Goal: Task Accomplishment & Management: Use online tool/utility

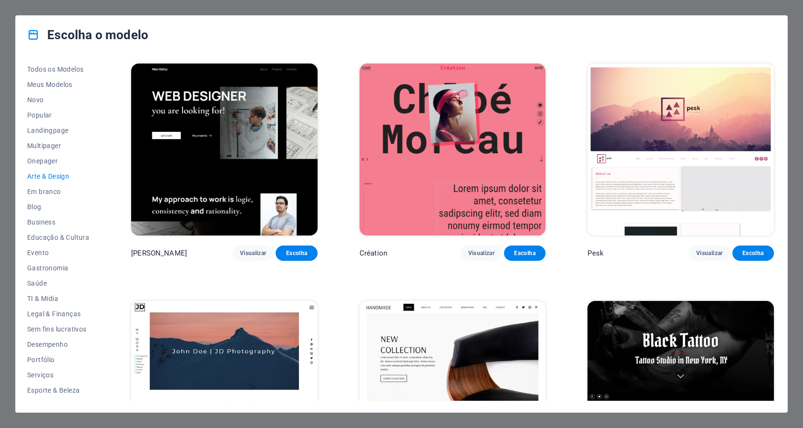
scroll to position [797, 0]
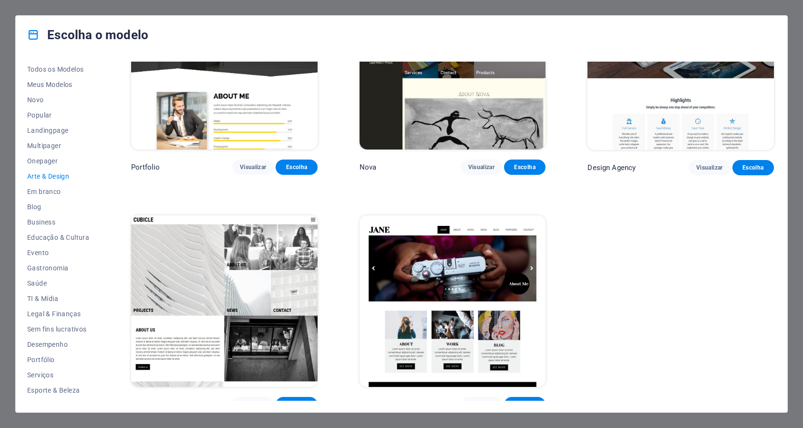
click at [785, 31] on div "Escolha o modelo" at bounding box center [402, 35] width 772 height 38
click at [792, 31] on div "Escolha o modelo Todos os Modelos Meus Modelos Novo Popular Landingpage Multipa…" at bounding box center [401, 214] width 803 height 428
click at [770, 12] on div "Escolha o modelo Todos os Modelos Meus Modelos Novo Popular Landingpage Multipa…" at bounding box center [401, 214] width 803 height 428
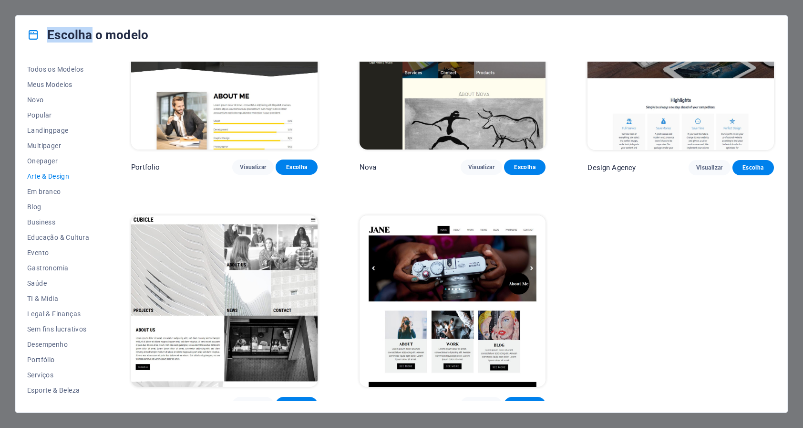
click at [770, 12] on div "Escolha o modelo Todos os Modelos Meus Modelos Novo Popular Landingpage Multipa…" at bounding box center [401, 214] width 803 height 428
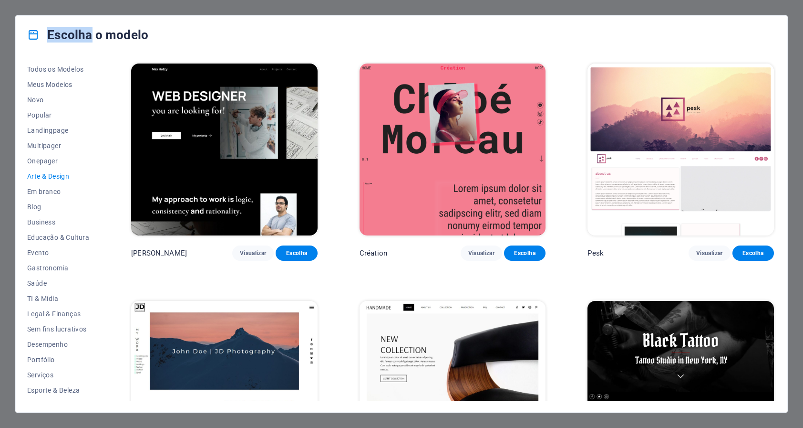
scroll to position [0, 0]
click at [56, 101] on span "Novo" at bounding box center [58, 100] width 62 height 8
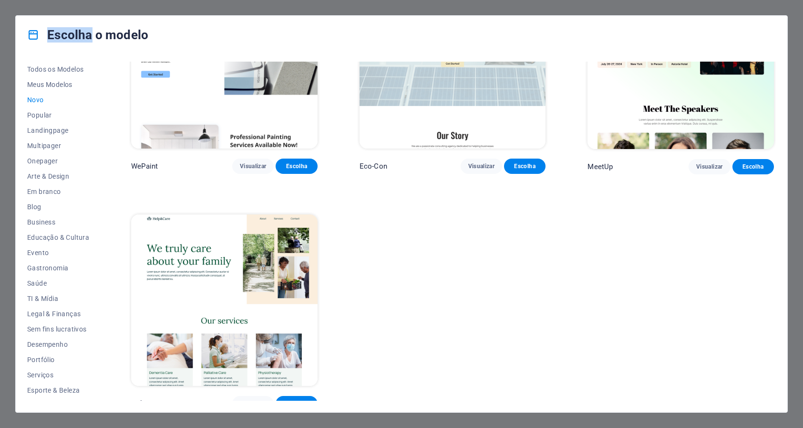
scroll to position [797, 0]
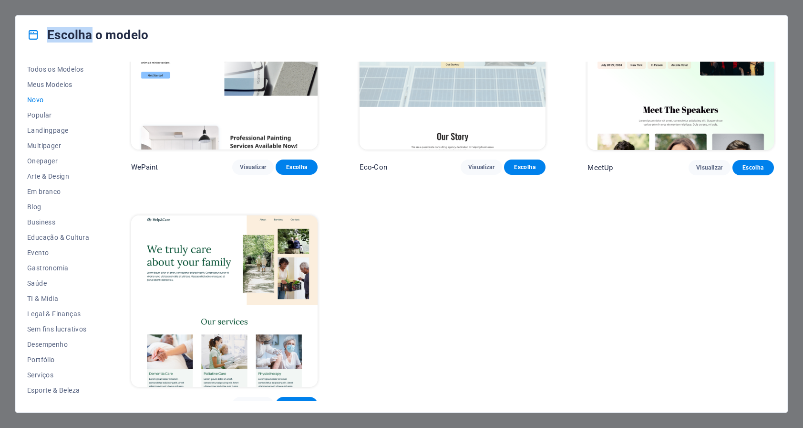
click at [235, 329] on img at bounding box center [224, 301] width 187 height 172
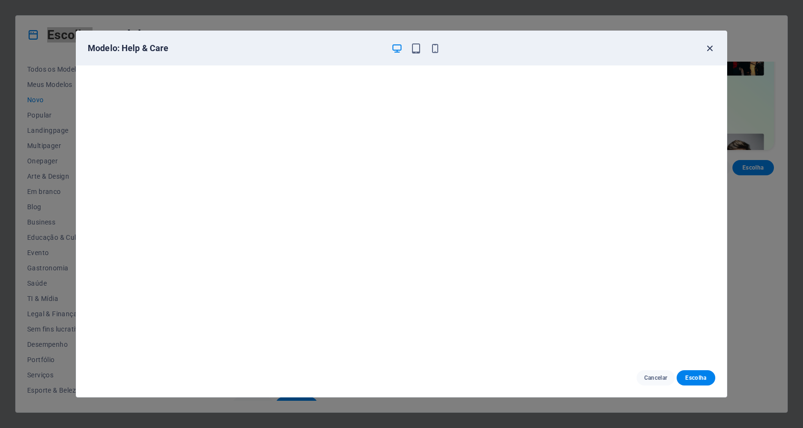
click at [708, 52] on icon "button" at bounding box center [710, 48] width 11 height 11
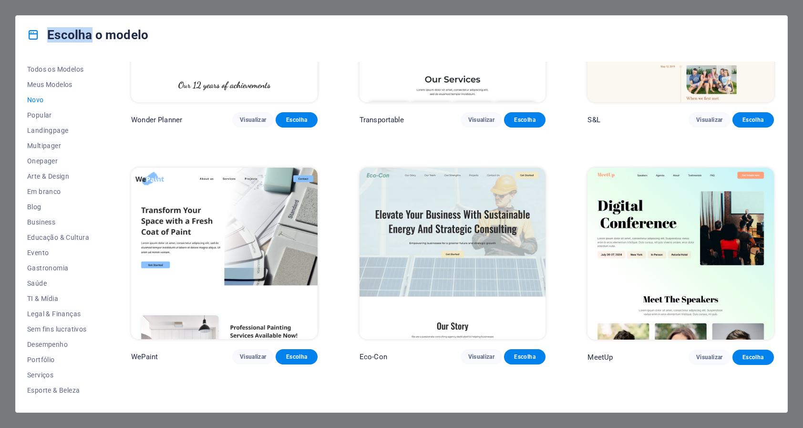
scroll to position [597, 0]
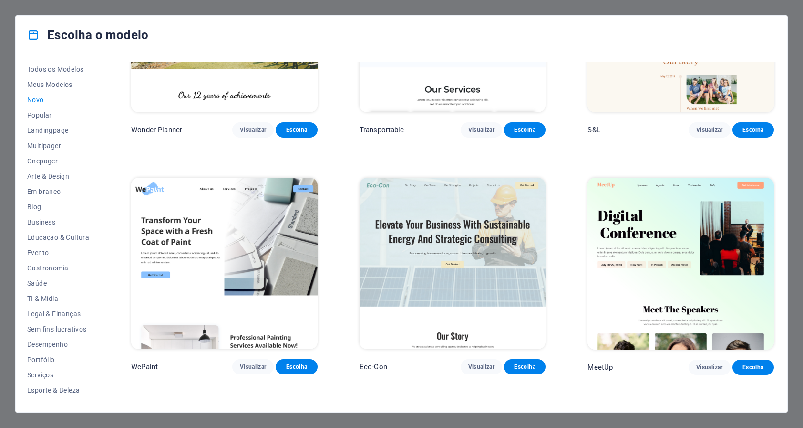
click at [693, 349] on div "MeetUp Visualizar Escolha" at bounding box center [681, 275] width 190 height 199
click at [698, 363] on span "Visualizar" at bounding box center [710, 367] width 26 height 8
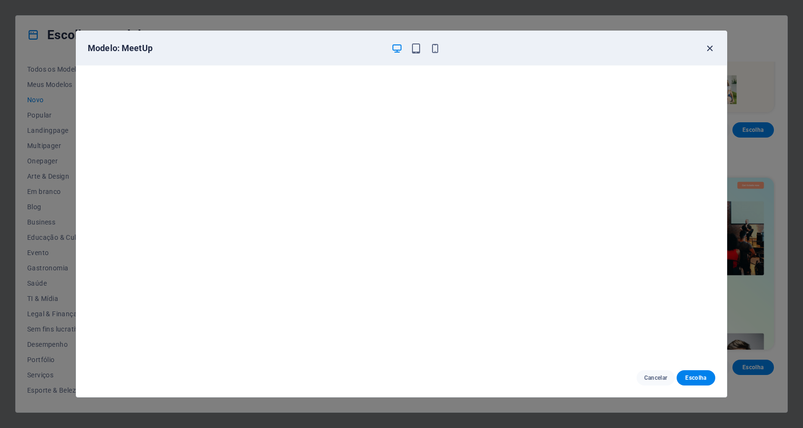
click at [711, 44] on icon "button" at bounding box center [710, 48] width 11 height 11
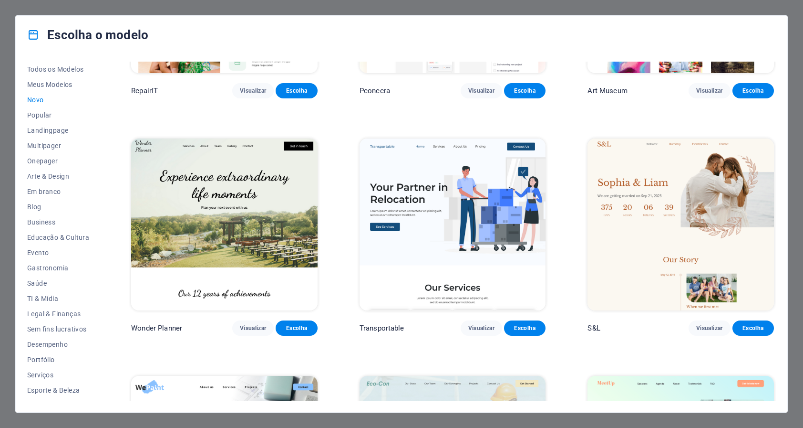
scroll to position [395, 0]
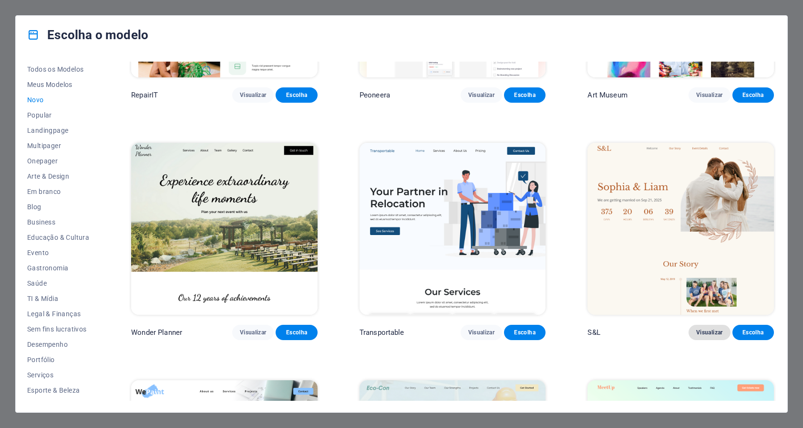
click at [701, 328] on span "Visualizar" at bounding box center [710, 332] width 26 height 8
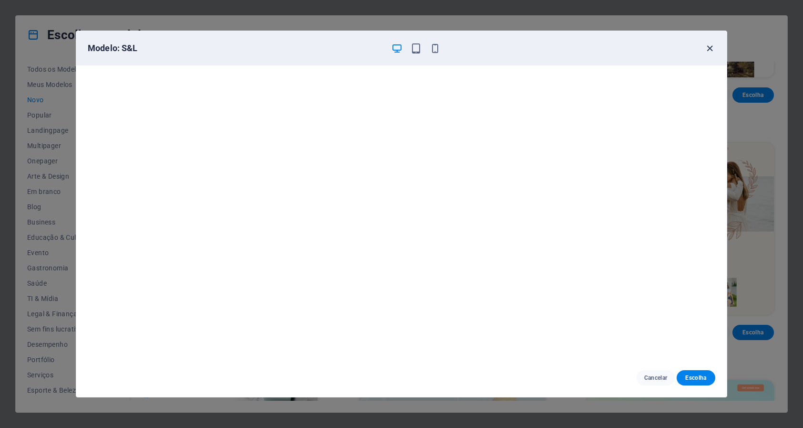
click at [712, 48] on icon "button" at bounding box center [710, 48] width 11 height 11
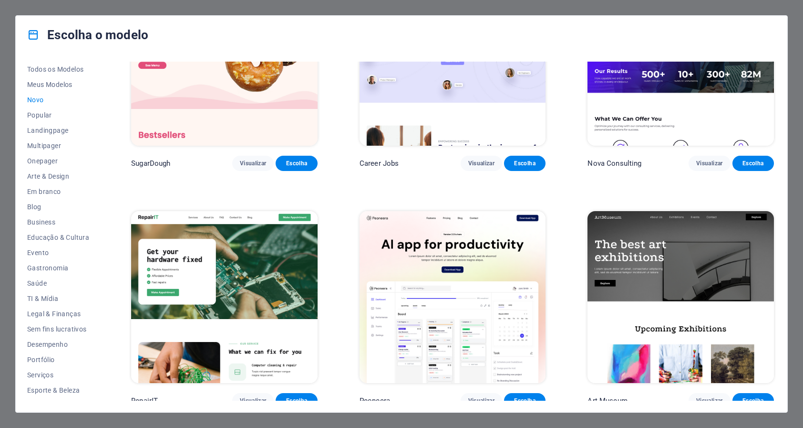
scroll to position [104, 0]
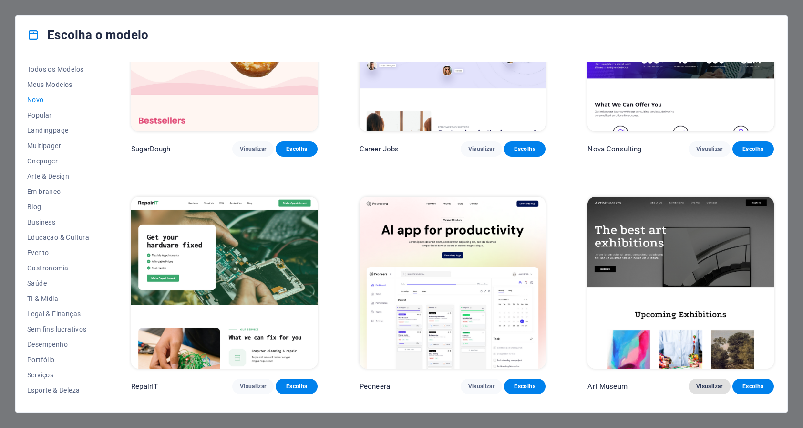
click at [709, 382] on span "Visualizar" at bounding box center [710, 386] width 26 height 8
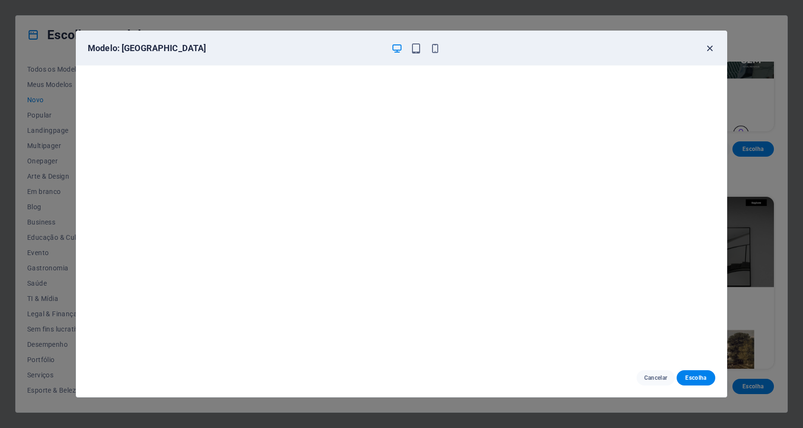
click at [710, 48] on icon "button" at bounding box center [710, 48] width 11 height 11
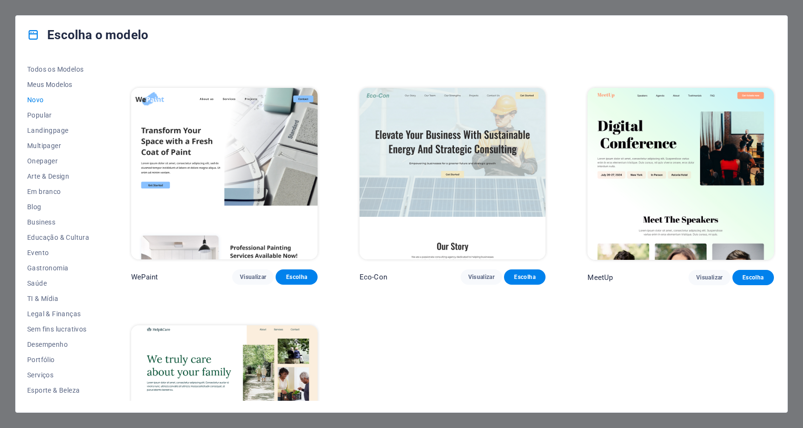
scroll to position [708, 0]
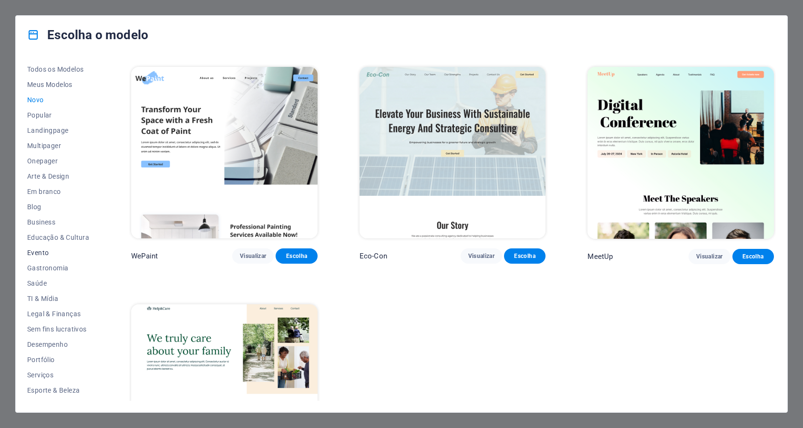
click at [39, 250] on span "Evento" at bounding box center [58, 253] width 62 height 8
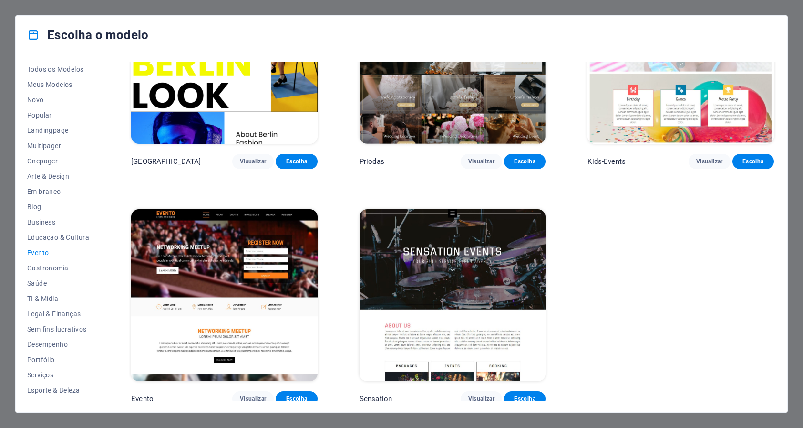
scroll to position [327, 0]
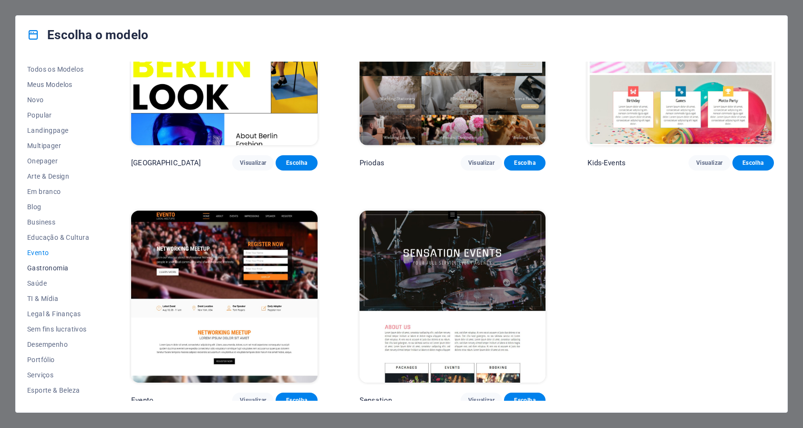
click at [46, 268] on span "Gastronomia" at bounding box center [58, 268] width 62 height 8
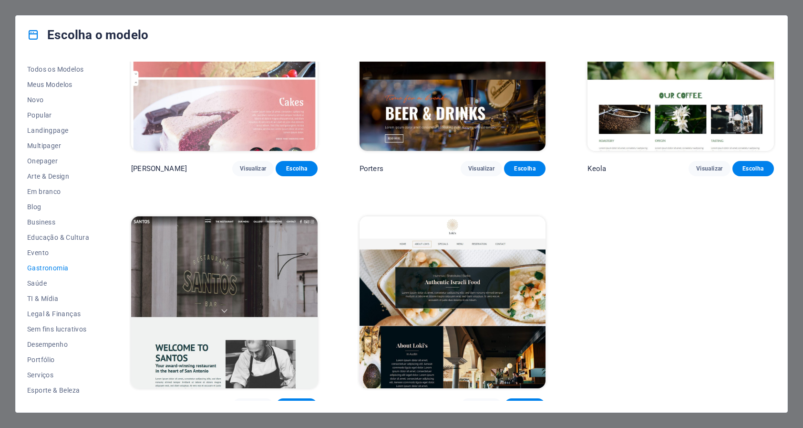
scroll to position [1032, 0]
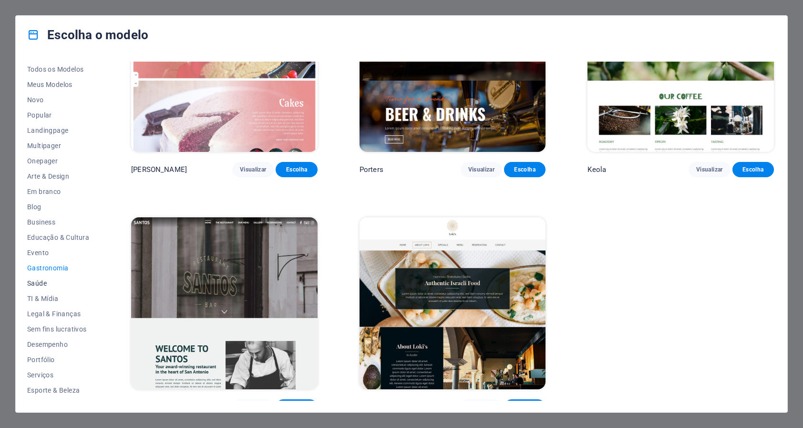
click at [35, 283] on span "Saúde" at bounding box center [58, 283] width 62 height 8
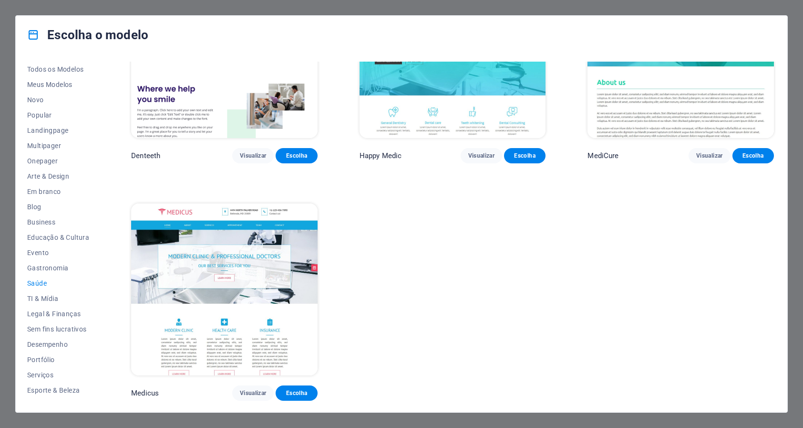
scroll to position [327, 0]
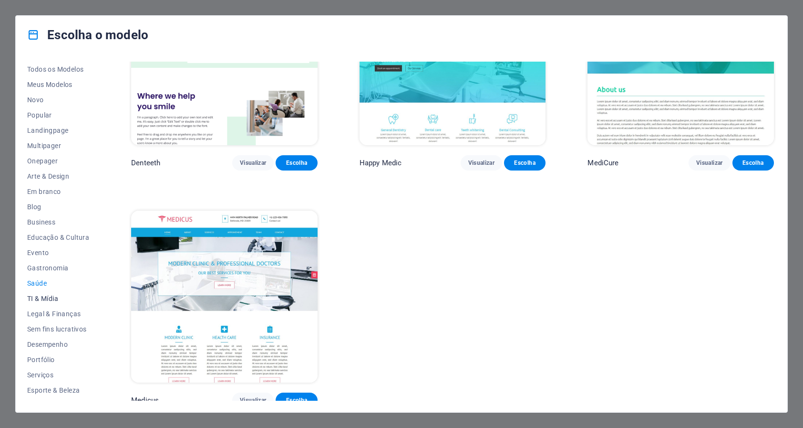
click at [42, 300] on span "TI & Mídia" at bounding box center [58, 298] width 62 height 8
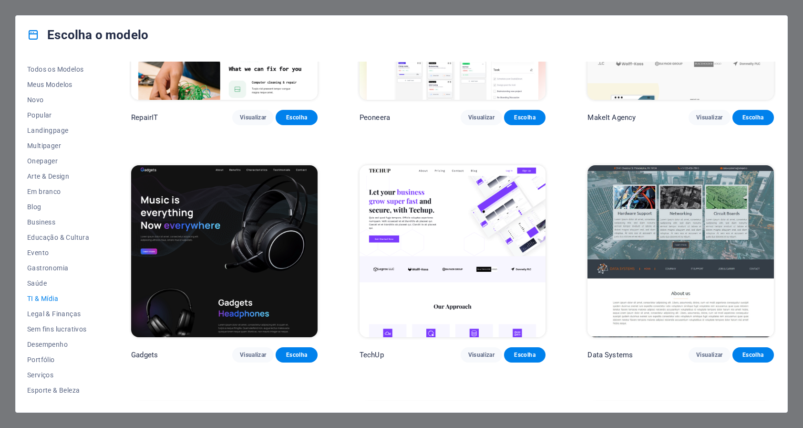
scroll to position [126, 0]
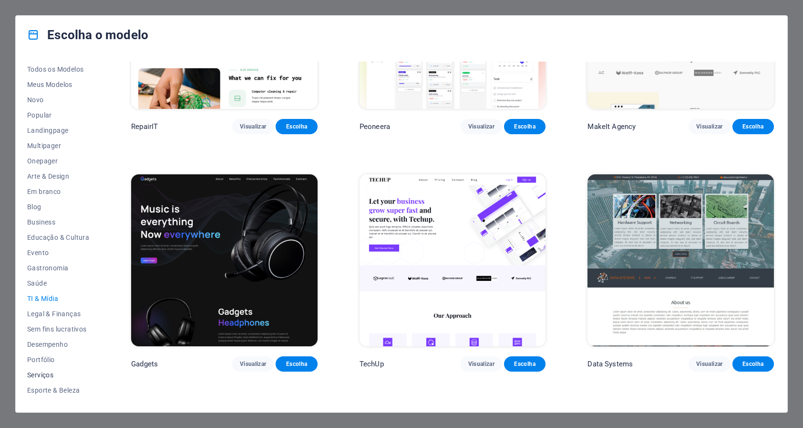
click at [39, 373] on span "Serviços" at bounding box center [58, 375] width 62 height 8
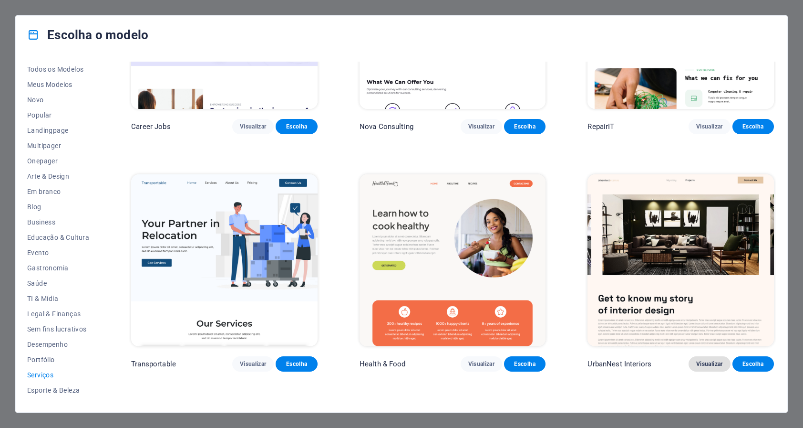
click at [701, 360] on span "Visualizar" at bounding box center [710, 364] width 26 height 8
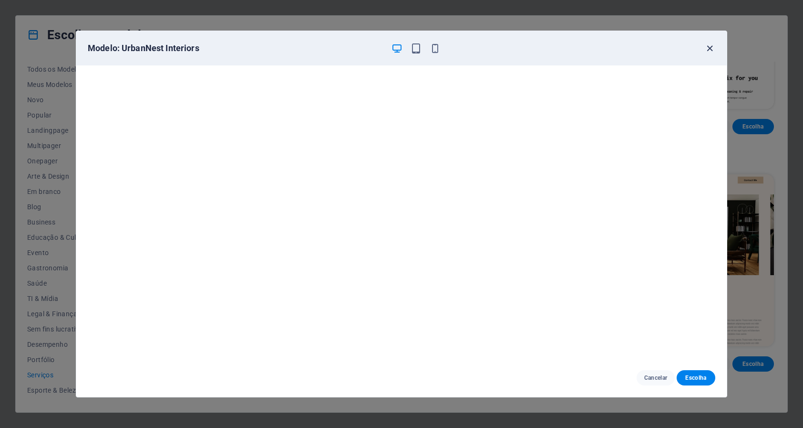
click at [705, 52] on icon "button" at bounding box center [710, 48] width 11 height 11
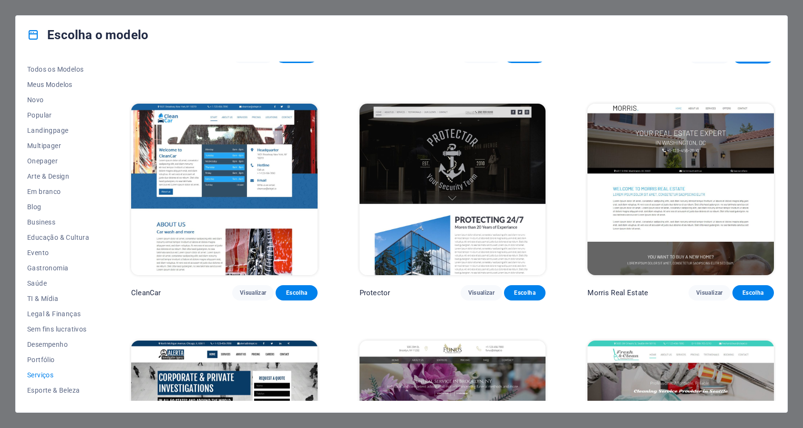
scroll to position [907, 0]
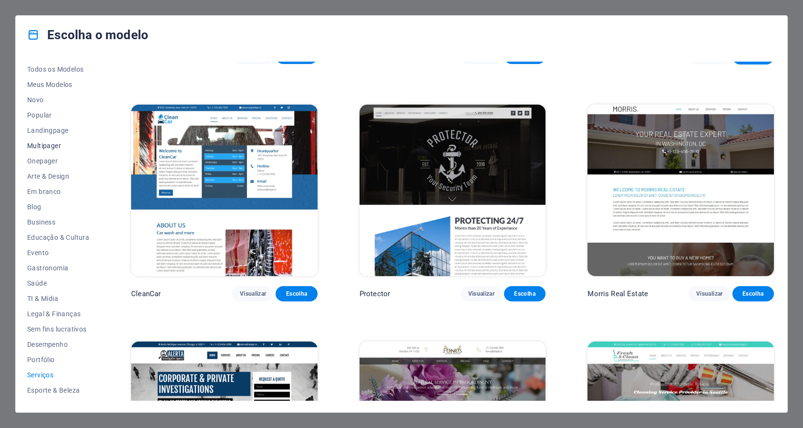
click at [46, 142] on span "Multipager" at bounding box center [58, 146] width 62 height 8
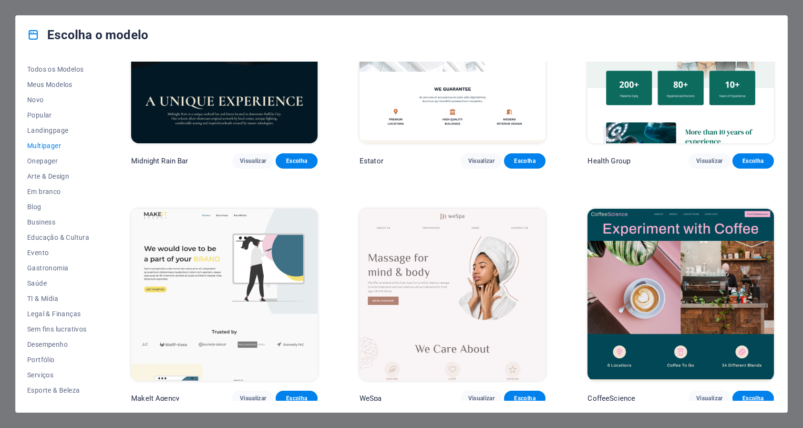
scroll to position [1525, 0]
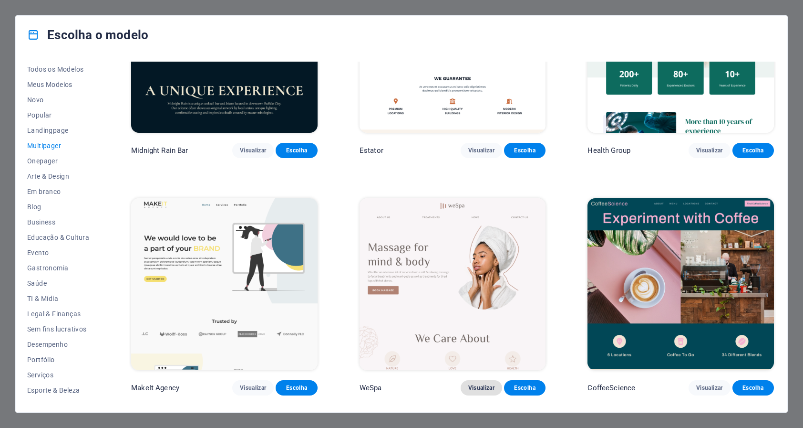
click at [481, 380] on button "Visualizar" at bounding box center [482, 387] width 42 height 15
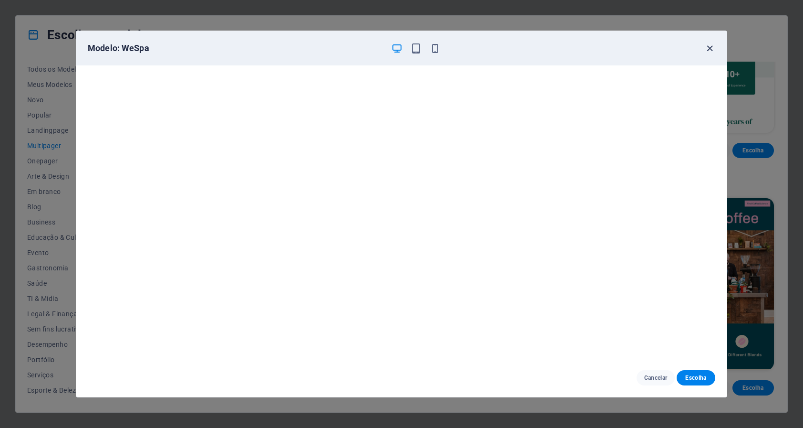
click at [714, 46] on icon "button" at bounding box center [710, 48] width 11 height 11
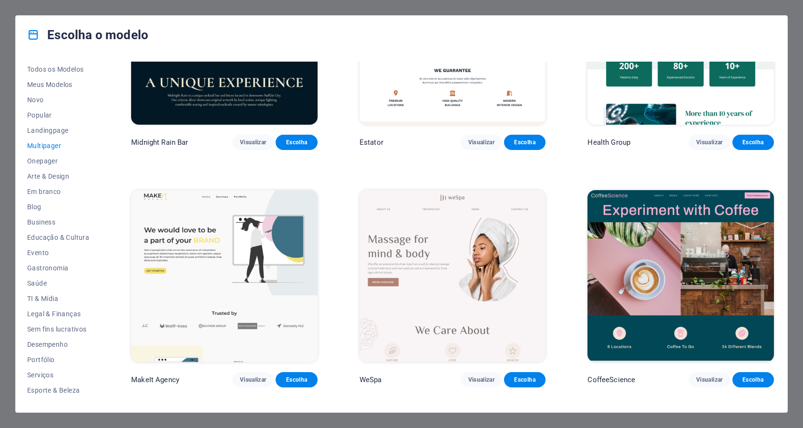
scroll to position [1544, 0]
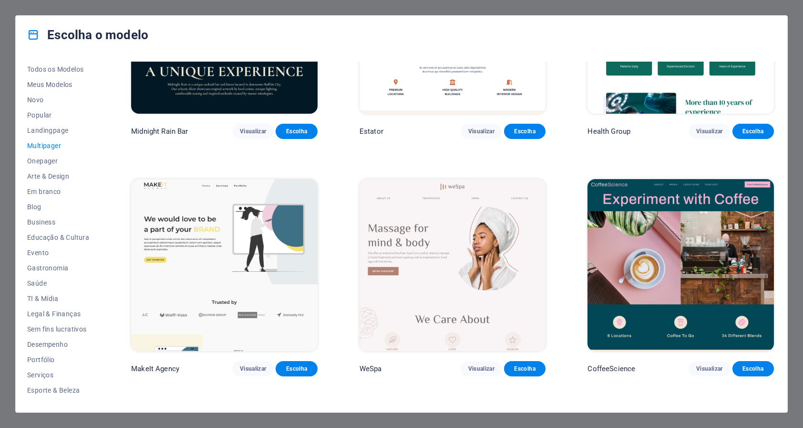
click at [258, 365] on span "Visualizar" at bounding box center [253, 369] width 26 height 8
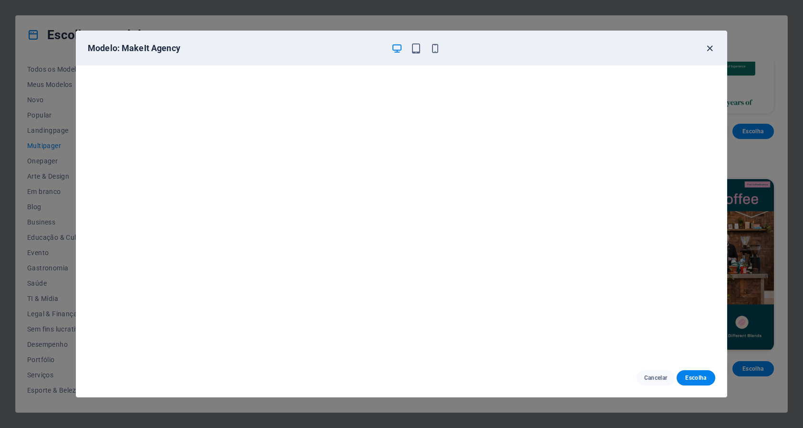
click at [709, 46] on icon "button" at bounding box center [710, 48] width 11 height 11
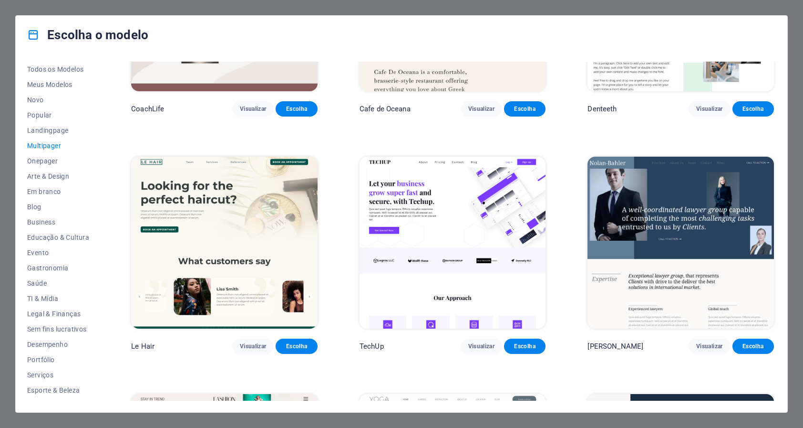
scroll to position [2041, 0]
click at [252, 342] on span "Visualizar" at bounding box center [253, 346] width 26 height 8
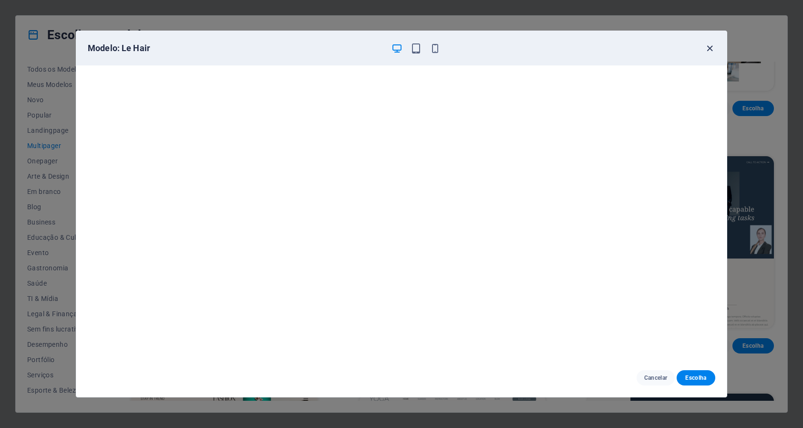
click at [710, 49] on icon "button" at bounding box center [710, 48] width 11 height 11
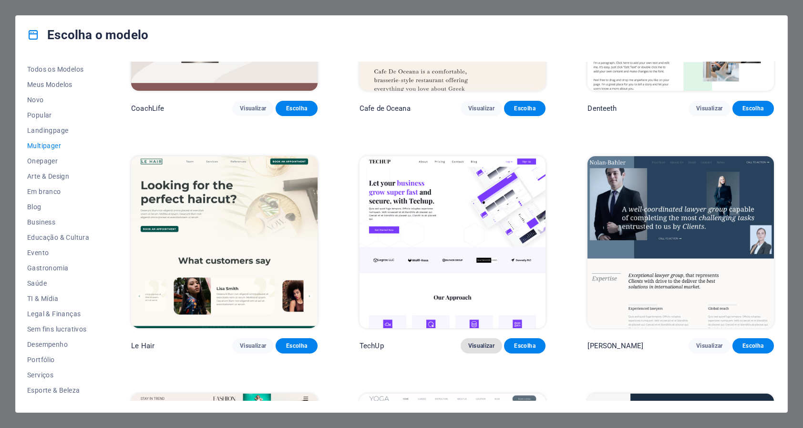
click at [485, 342] on span "Visualizar" at bounding box center [482, 346] width 26 height 8
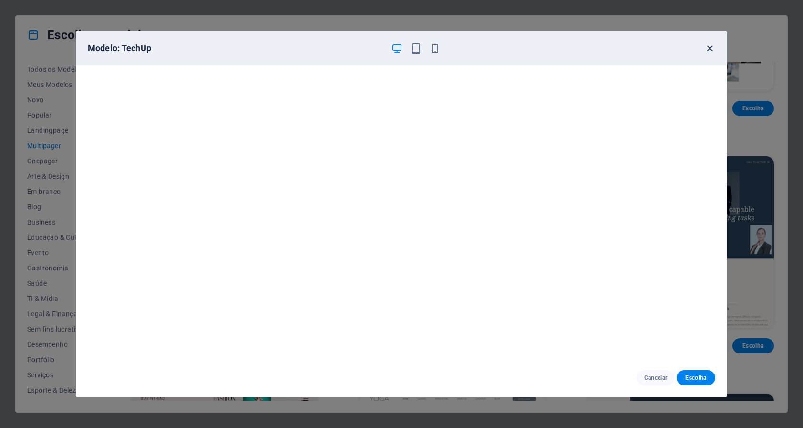
click at [711, 47] on icon "button" at bounding box center [710, 48] width 11 height 11
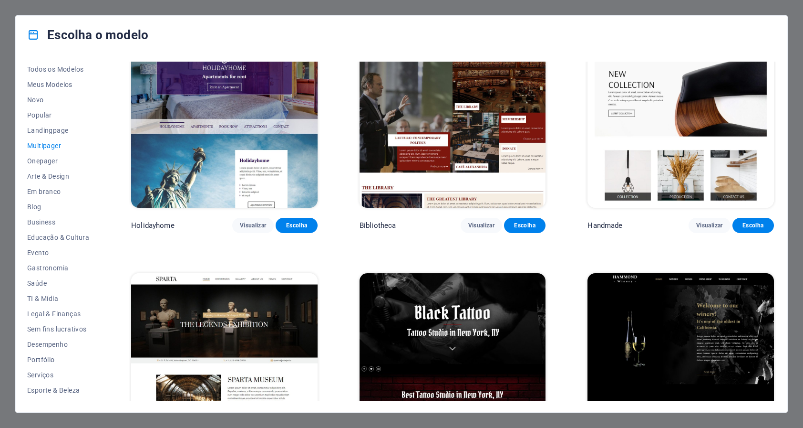
scroll to position [3873, 0]
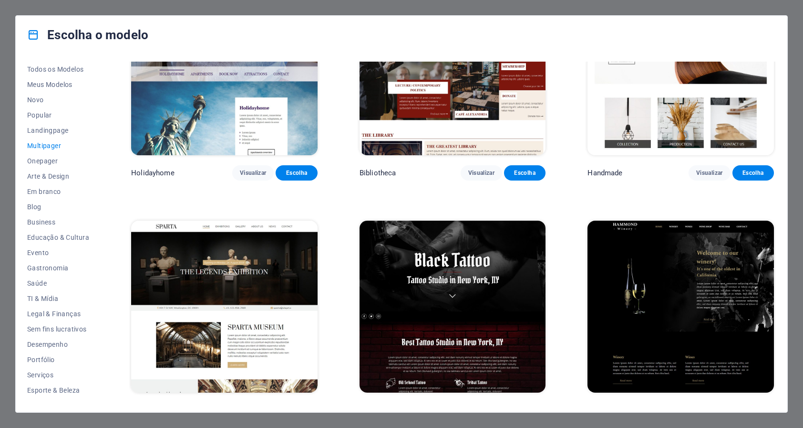
click at [697, 406] on span "Visualizar" at bounding box center [710, 410] width 26 height 8
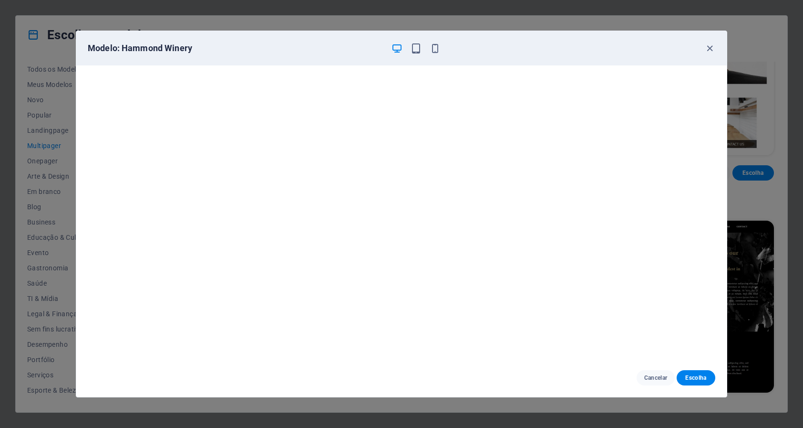
click at [697, 366] on div "Cancelar Escolha" at bounding box center [401, 377] width 651 height 38
click at [710, 48] on icon "button" at bounding box center [710, 48] width 11 height 11
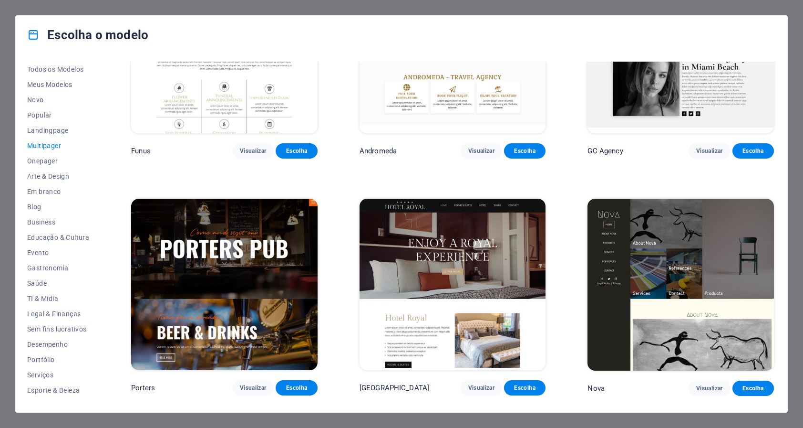
scroll to position [4452, 0]
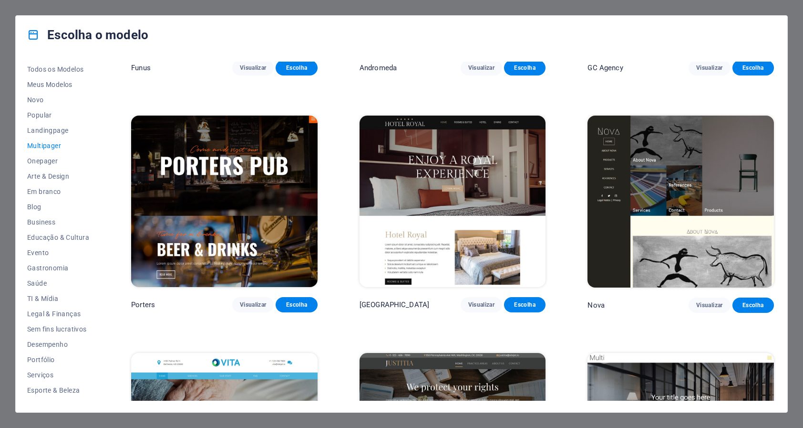
click at [699, 301] on span "Visualizar" at bounding box center [710, 305] width 26 height 8
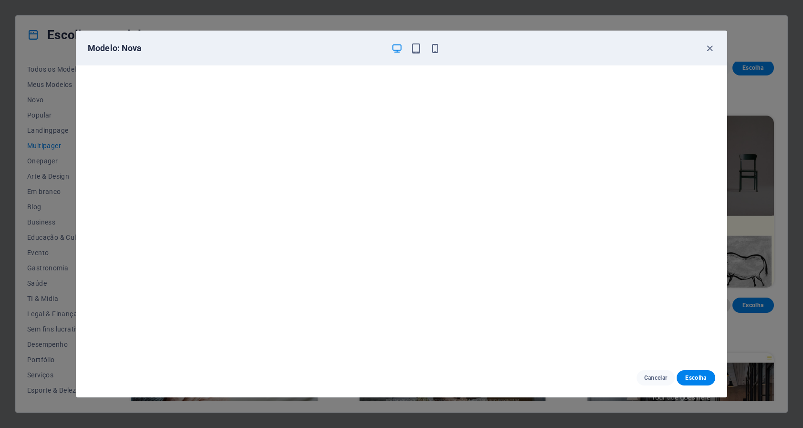
scroll to position [2, 0]
click at [710, 52] on icon "button" at bounding box center [710, 48] width 11 height 11
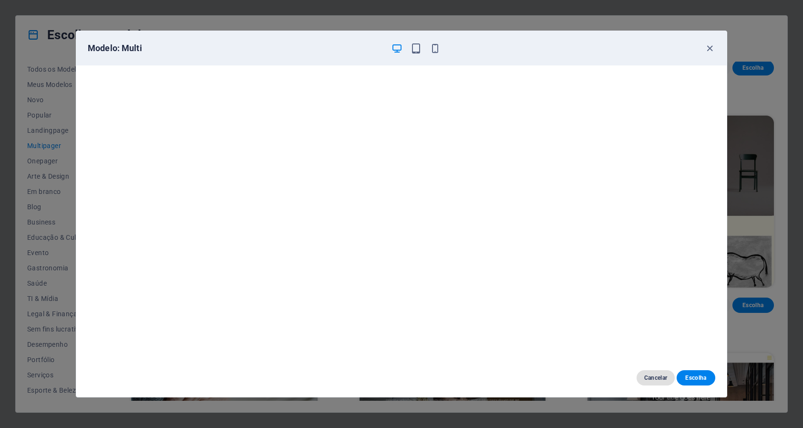
click at [656, 376] on span "Cancelar" at bounding box center [656, 378] width 23 height 8
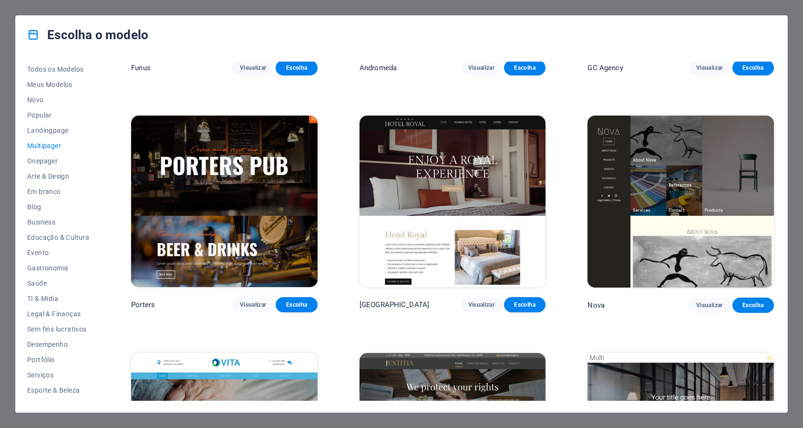
scroll to position [4490, 0]
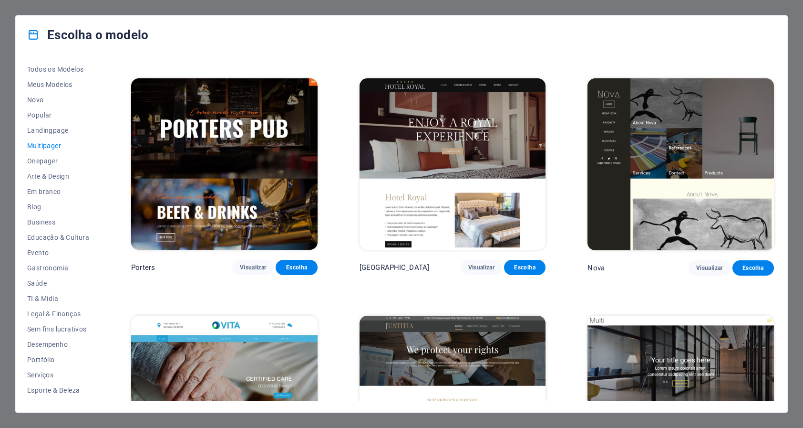
click at [654, 340] on img at bounding box center [681, 401] width 187 height 172
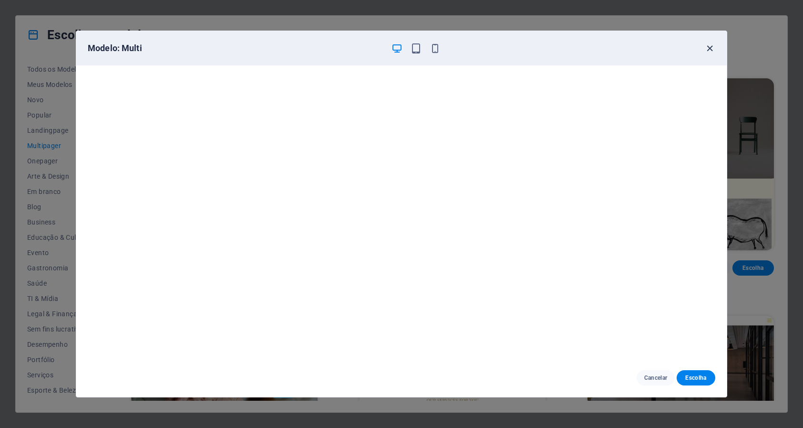
click at [709, 48] on icon "button" at bounding box center [710, 48] width 11 height 11
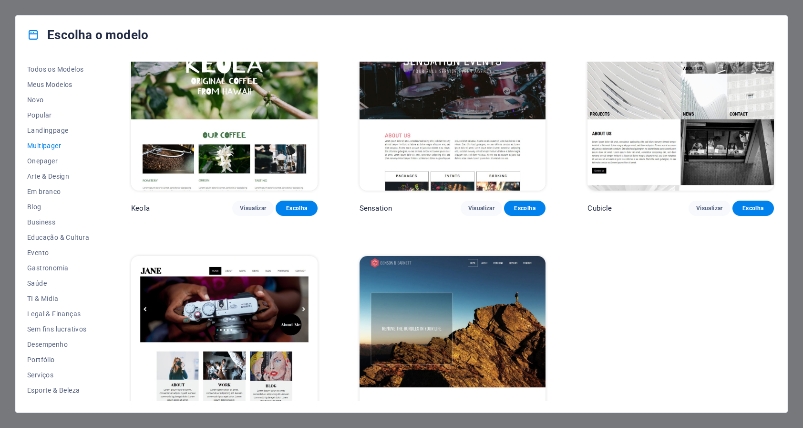
scroll to position [5022, 0]
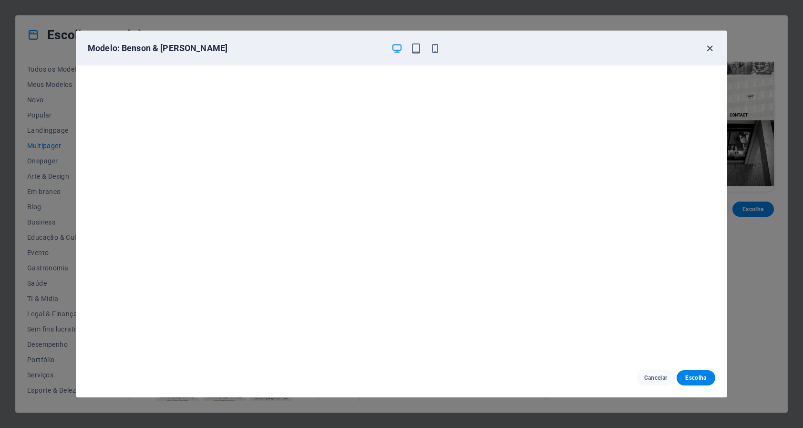
click at [708, 48] on icon "button" at bounding box center [710, 48] width 11 height 11
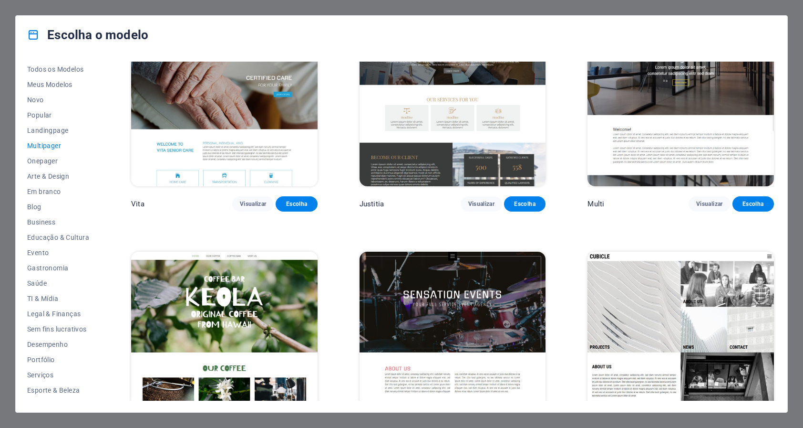
scroll to position [4789, 0]
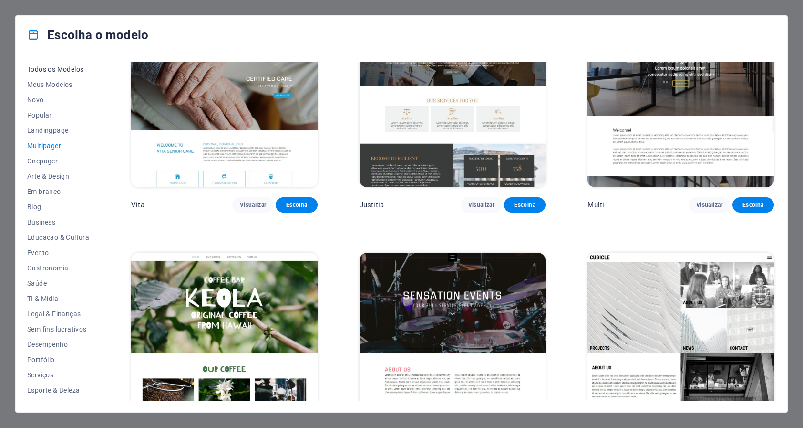
click at [75, 73] on button "Todos os Modelos" at bounding box center [58, 69] width 62 height 15
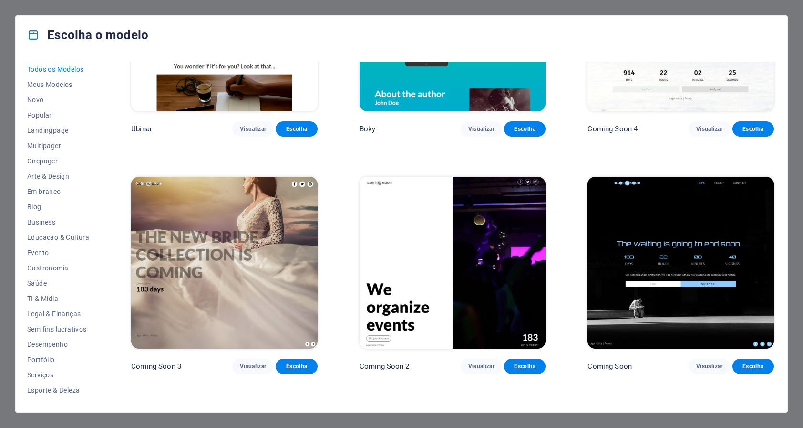
scroll to position [12604, 0]
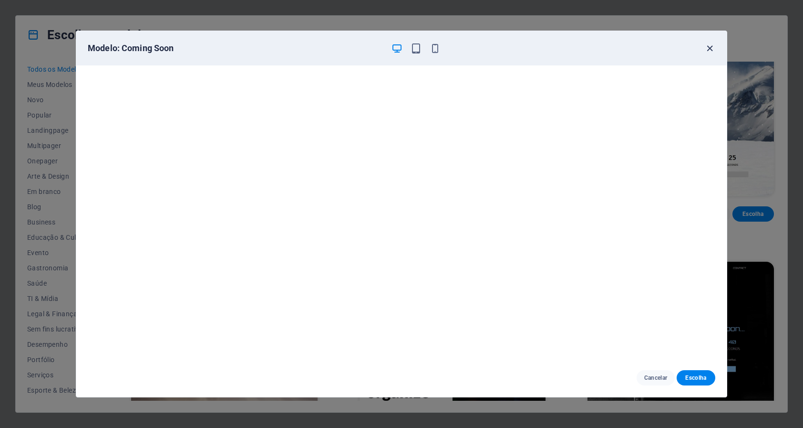
click at [714, 47] on icon "button" at bounding box center [710, 48] width 11 height 11
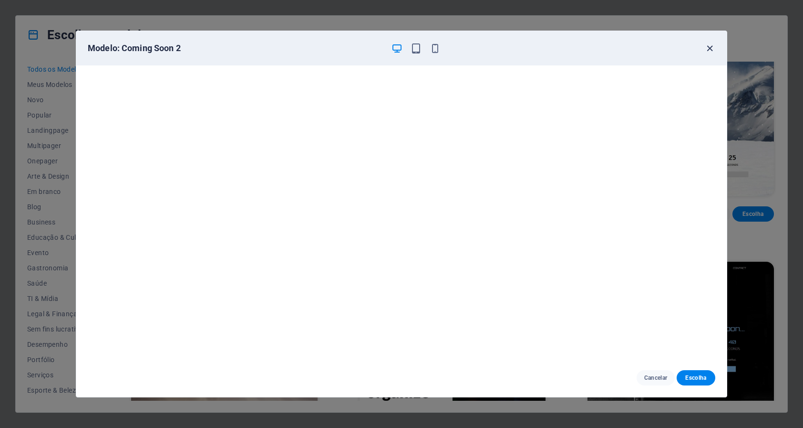
click at [708, 49] on icon "button" at bounding box center [710, 48] width 11 height 11
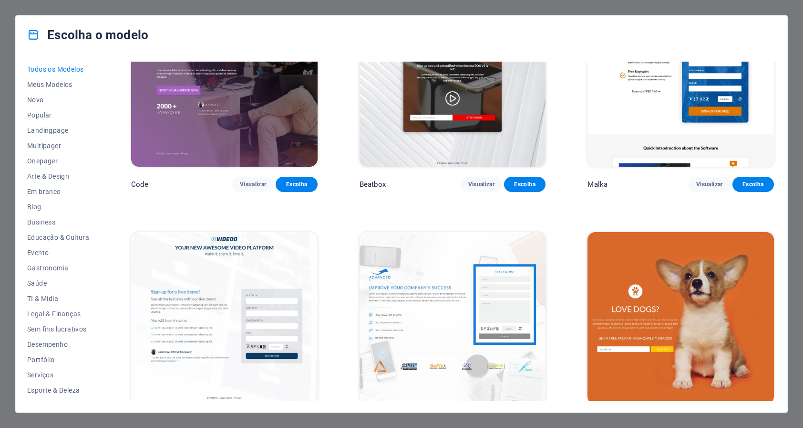
scroll to position [11209, 0]
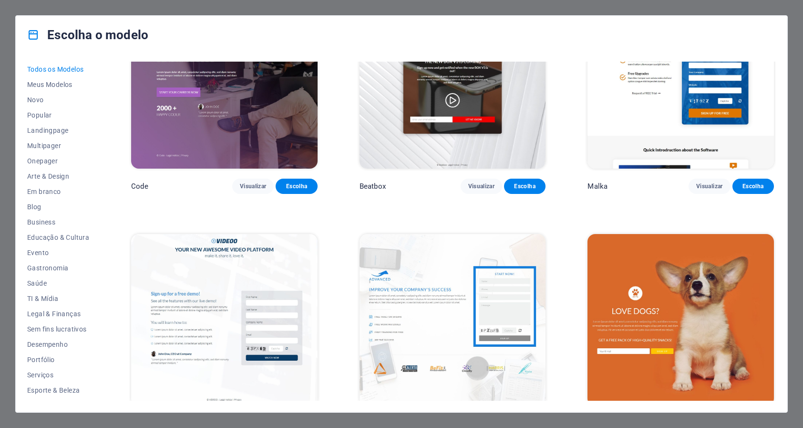
click at [697, 419] on span "Visualizar" at bounding box center [710, 423] width 26 height 8
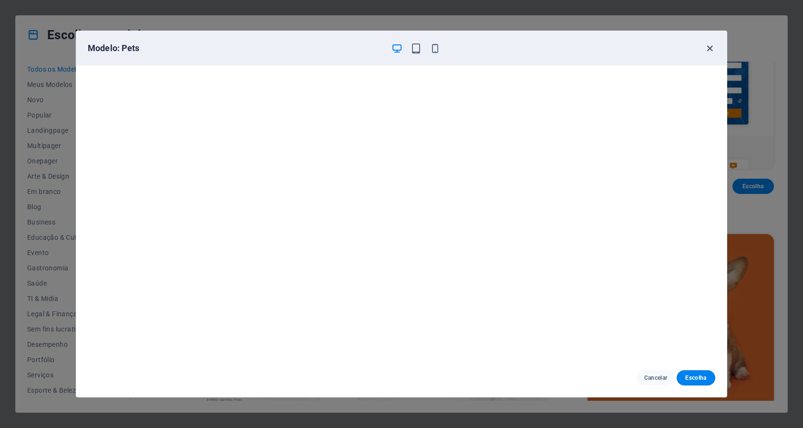
click at [707, 49] on icon "button" at bounding box center [710, 48] width 11 height 11
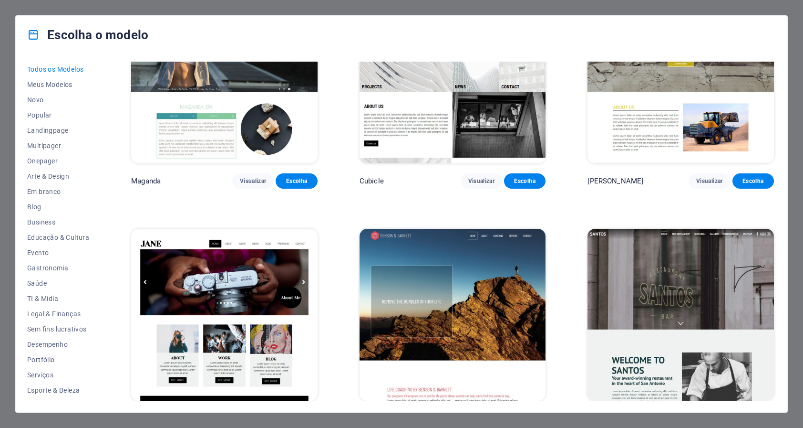
scroll to position [10479, 0]
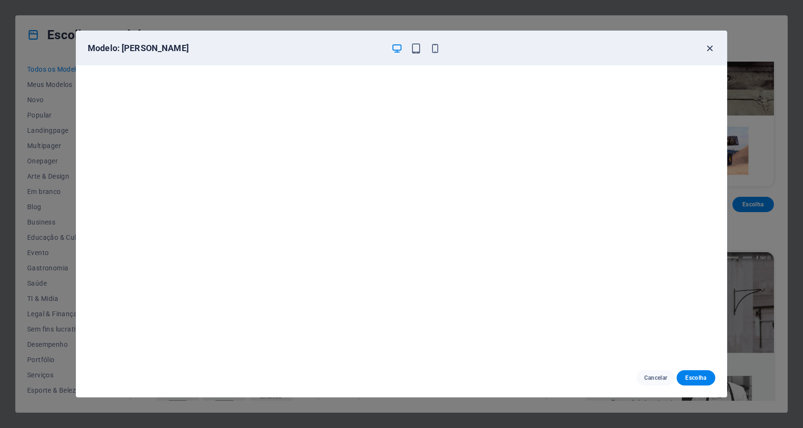
click at [712, 52] on icon "button" at bounding box center [710, 48] width 11 height 11
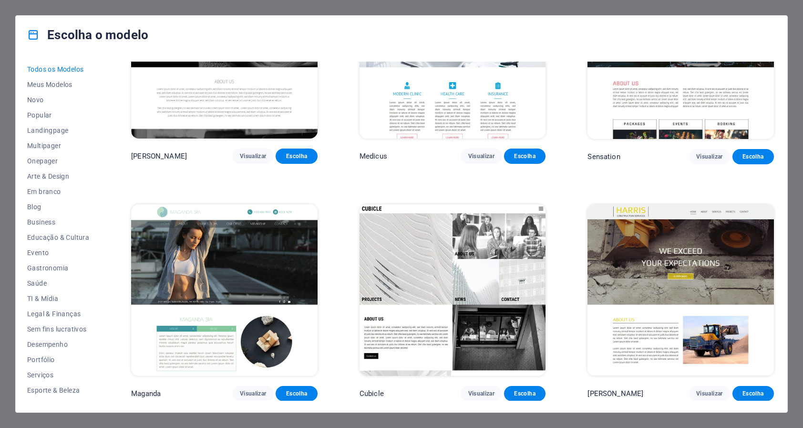
scroll to position [10271, 0]
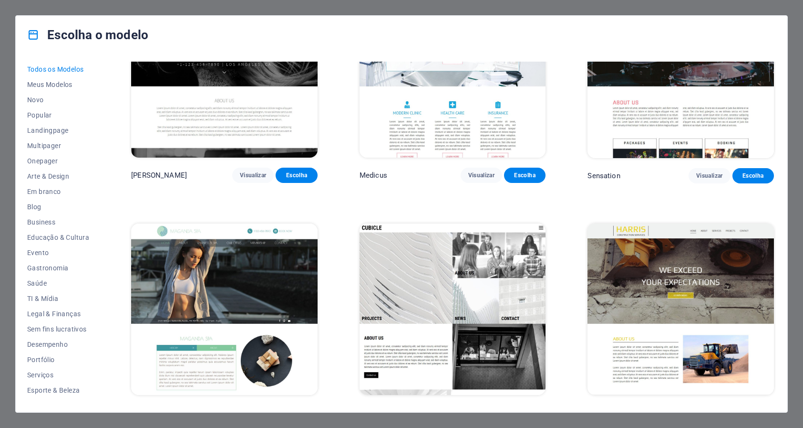
click at [697, 408] on span "Visualizar" at bounding box center [710, 412] width 26 height 8
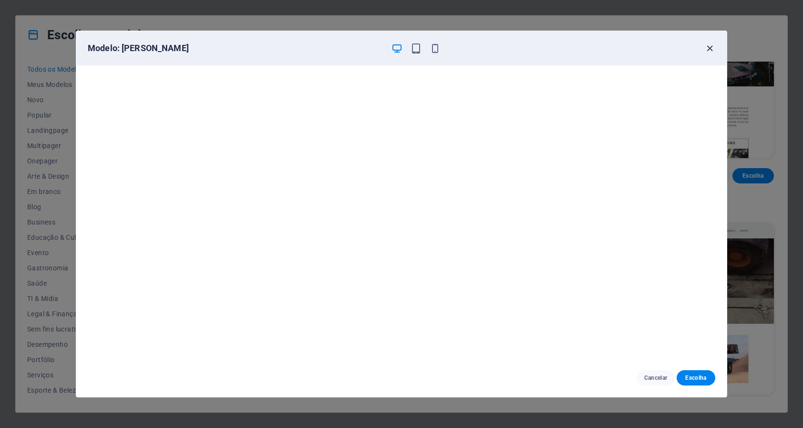
click at [705, 50] on icon "button" at bounding box center [710, 48] width 11 height 11
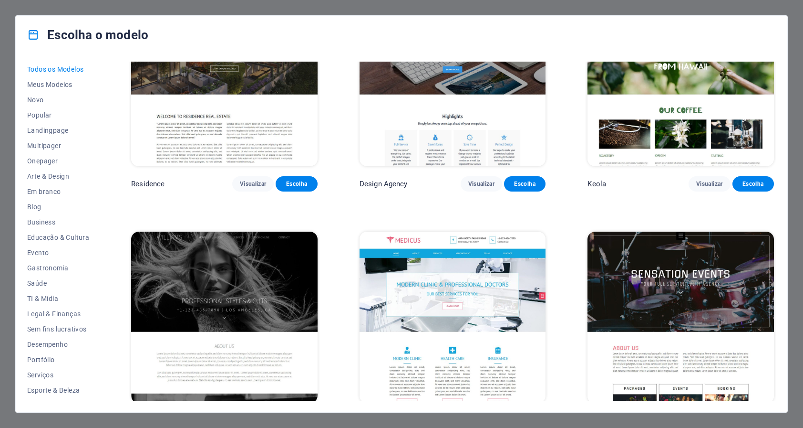
scroll to position [10025, 0]
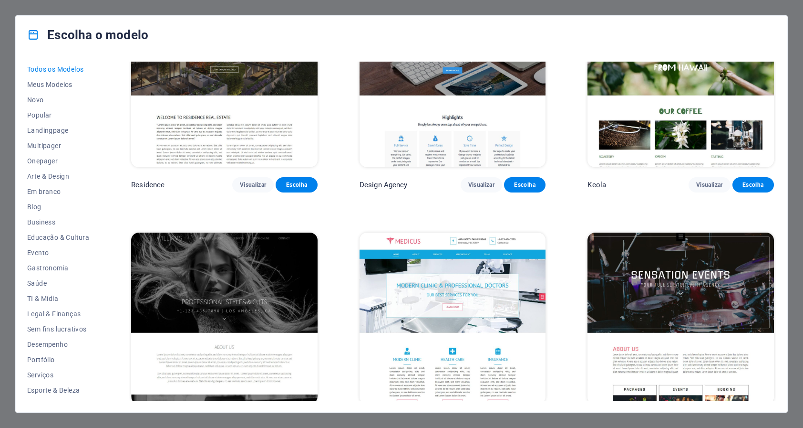
click at [258, 417] on span "Visualizar" at bounding box center [253, 421] width 26 height 8
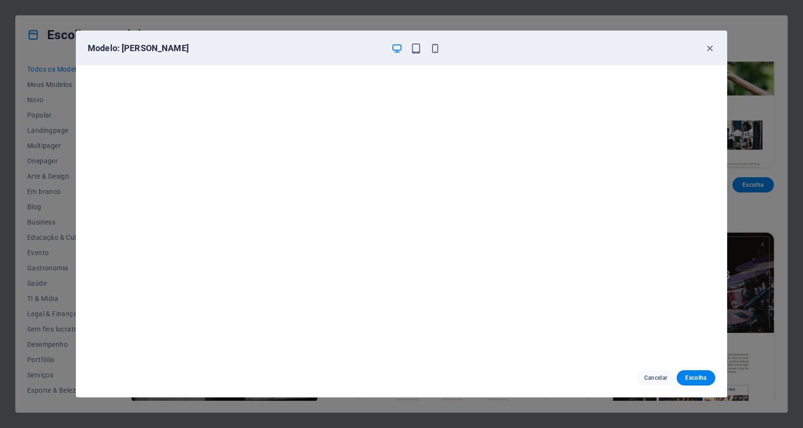
scroll to position [0, 0]
click at [709, 46] on icon "button" at bounding box center [710, 48] width 11 height 11
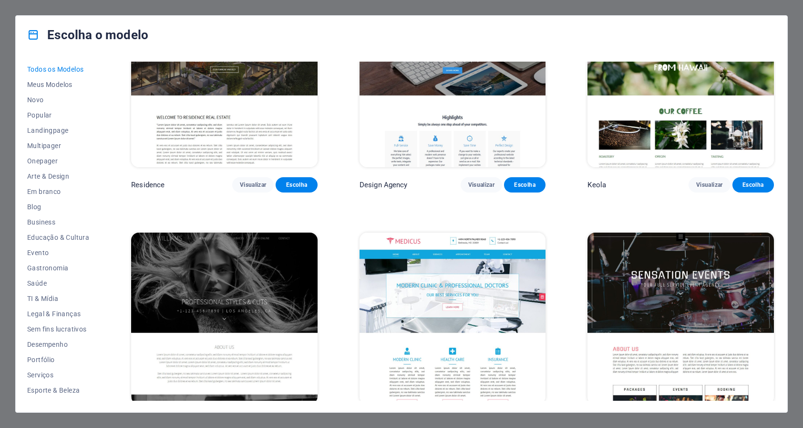
scroll to position [9833, 0]
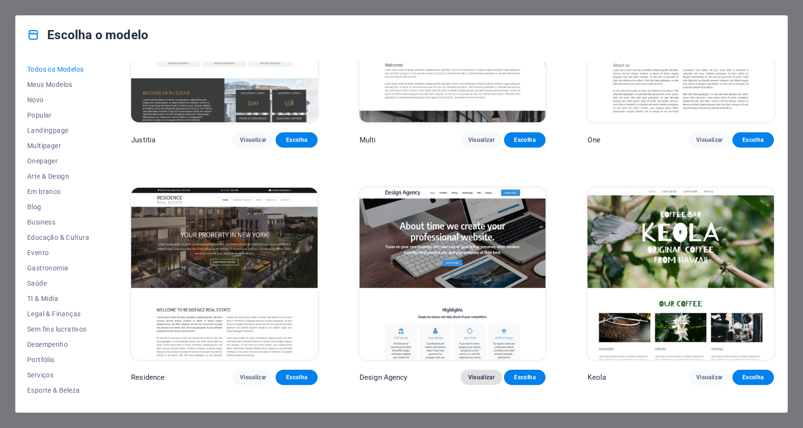
click at [481, 373] on span "Visualizar" at bounding box center [482, 377] width 26 height 8
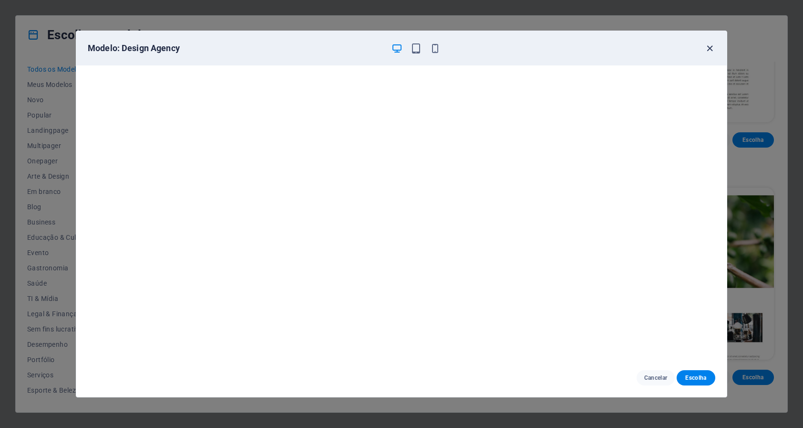
click at [707, 48] on icon "button" at bounding box center [710, 48] width 11 height 11
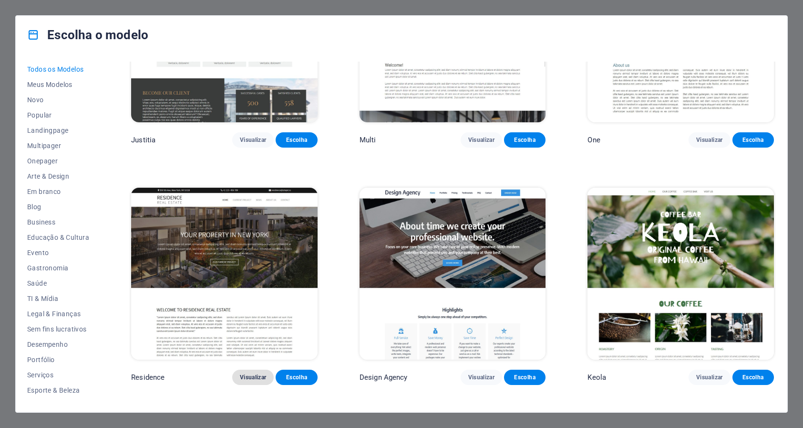
click at [250, 373] on span "Visualizar" at bounding box center [253, 377] width 26 height 8
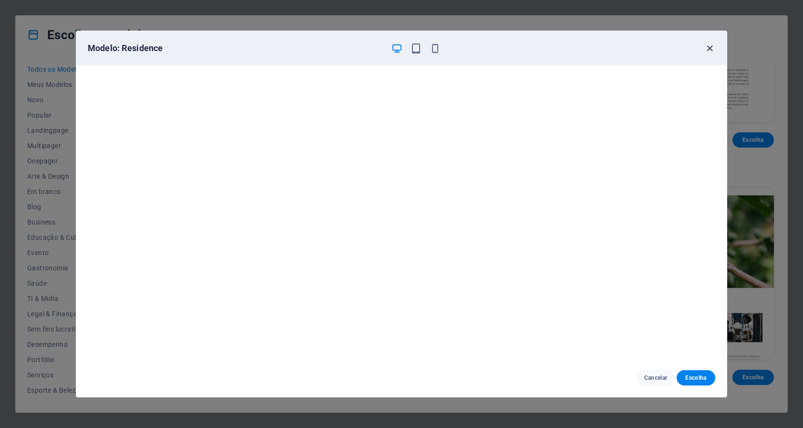
click at [710, 48] on icon "button" at bounding box center [710, 48] width 11 height 11
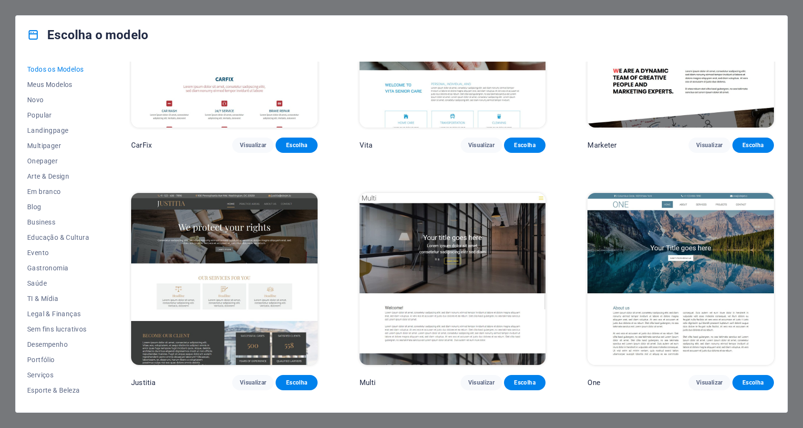
scroll to position [9541, 0]
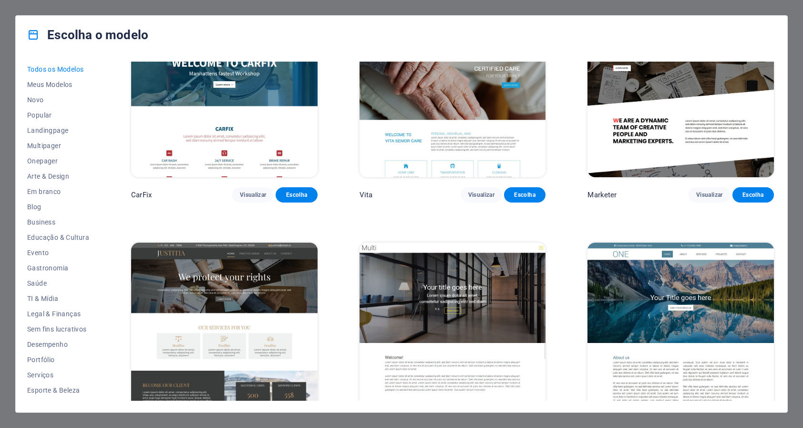
click at [704, 424] on button "Visualizar" at bounding box center [710, 431] width 42 height 15
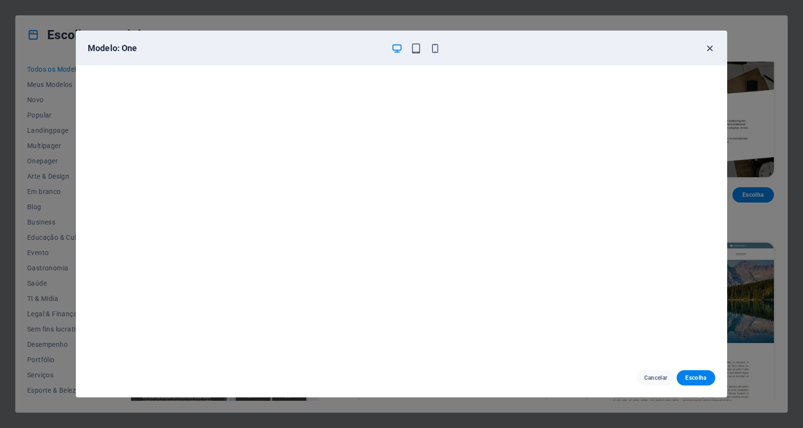
click at [709, 49] on icon "button" at bounding box center [710, 48] width 11 height 11
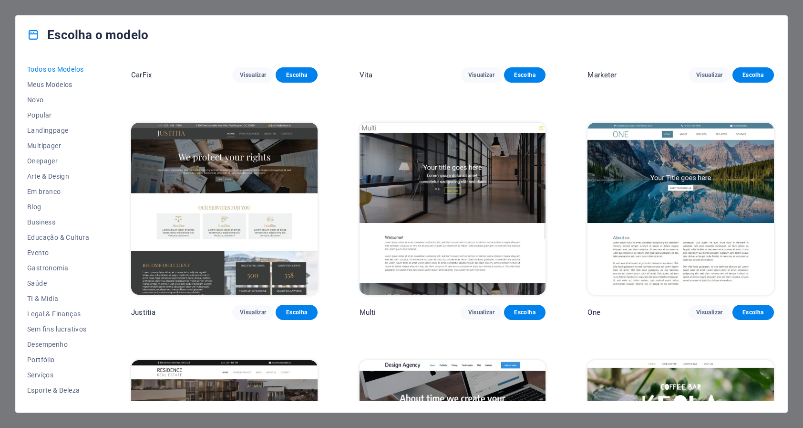
scroll to position [9803, 0]
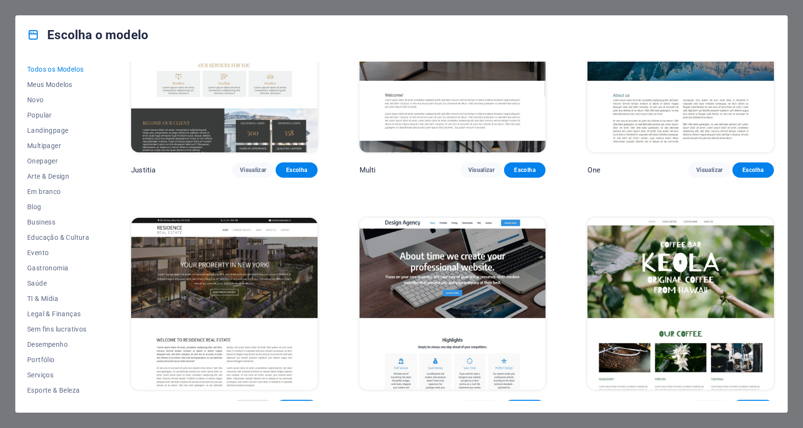
click at [251, 403] on span "Visualizar" at bounding box center [253, 407] width 26 height 8
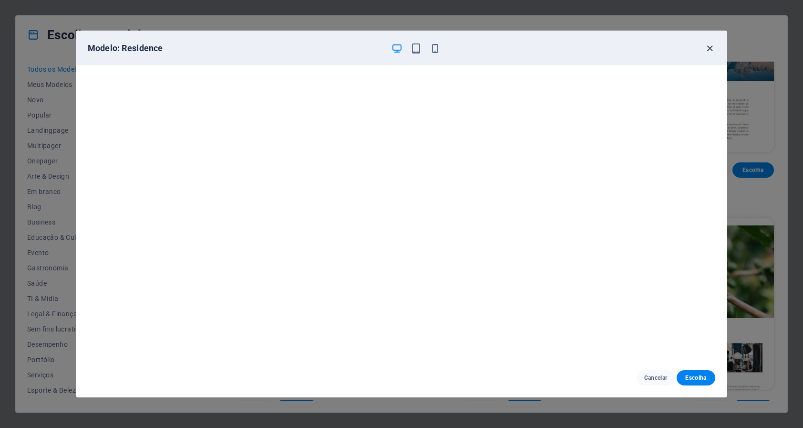
click at [712, 48] on icon "button" at bounding box center [710, 48] width 11 height 11
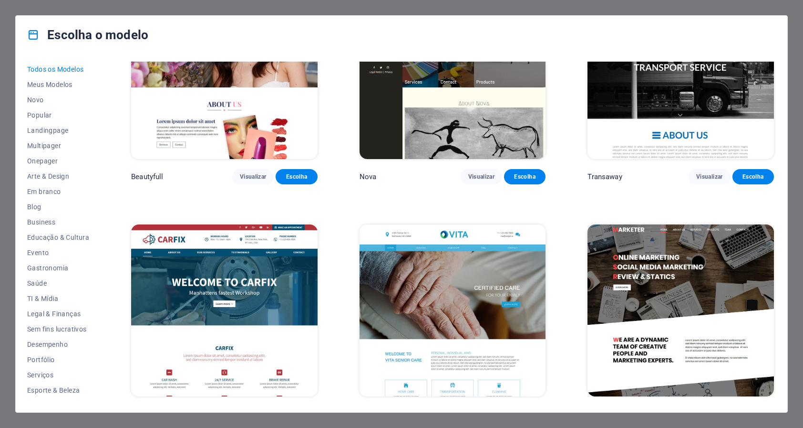
scroll to position [9319, 0]
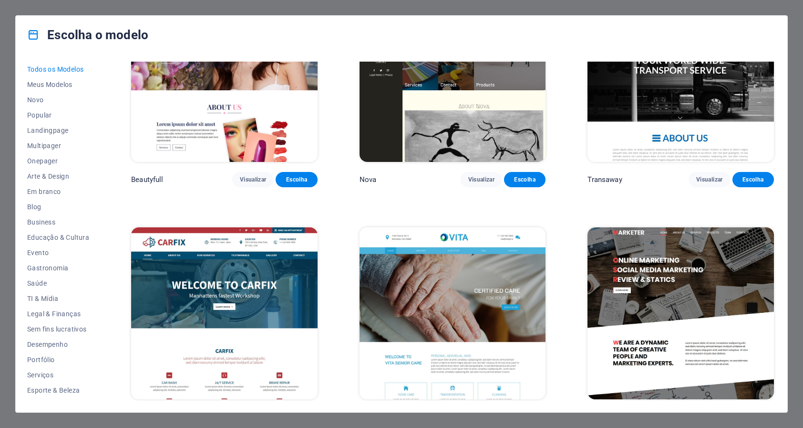
click at [706, 413] on span "Visualizar" at bounding box center [710, 417] width 26 height 8
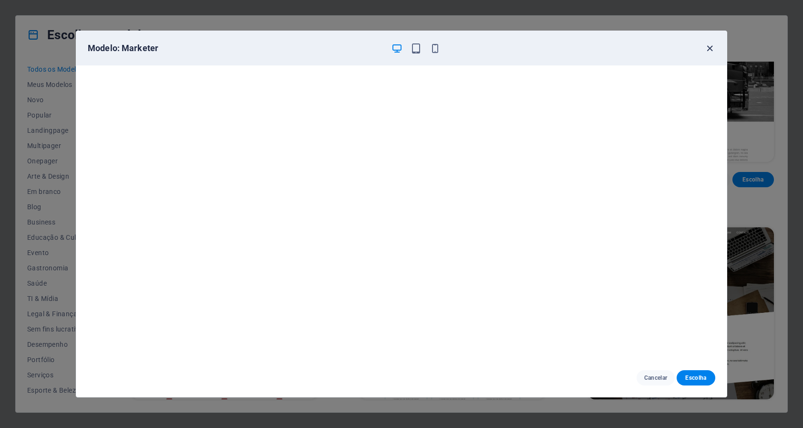
click at [712, 48] on icon "button" at bounding box center [710, 48] width 11 height 11
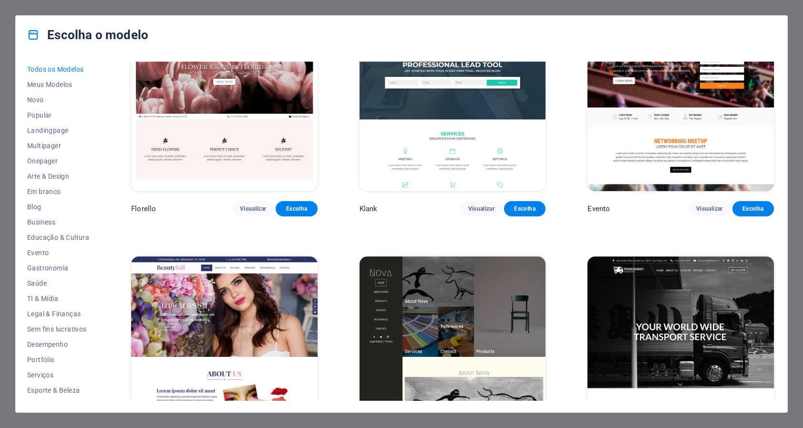
scroll to position [9050, 0]
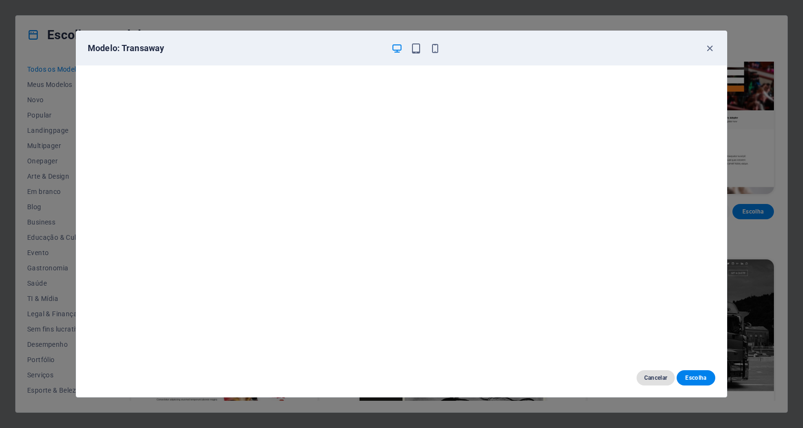
click at [653, 379] on span "Cancelar" at bounding box center [656, 378] width 23 height 8
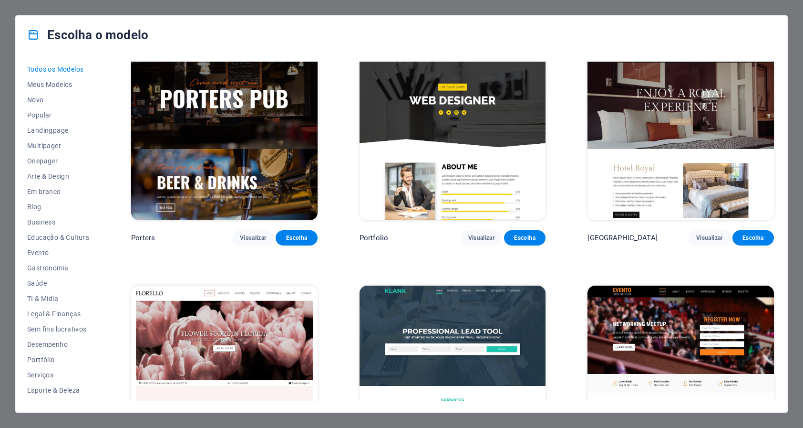
scroll to position [8803, 0]
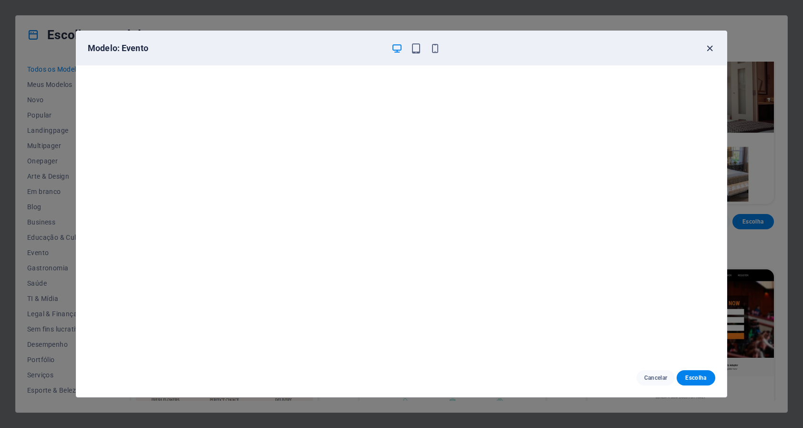
click at [711, 50] on icon "button" at bounding box center [710, 48] width 11 height 11
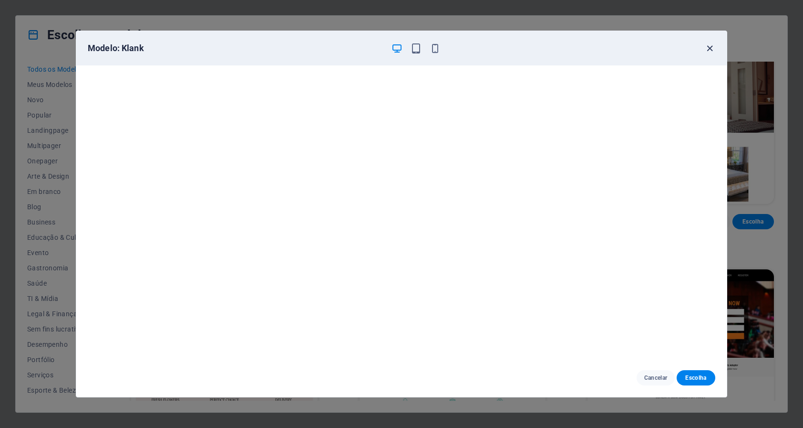
click at [709, 44] on icon "button" at bounding box center [710, 48] width 11 height 11
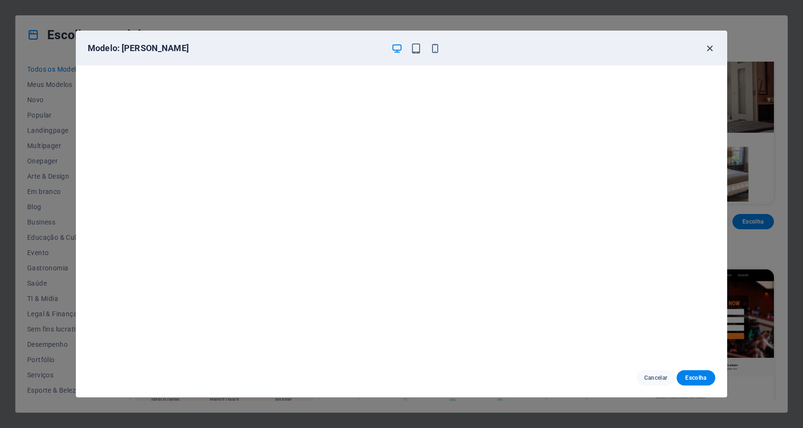
click at [707, 49] on icon "button" at bounding box center [710, 48] width 11 height 11
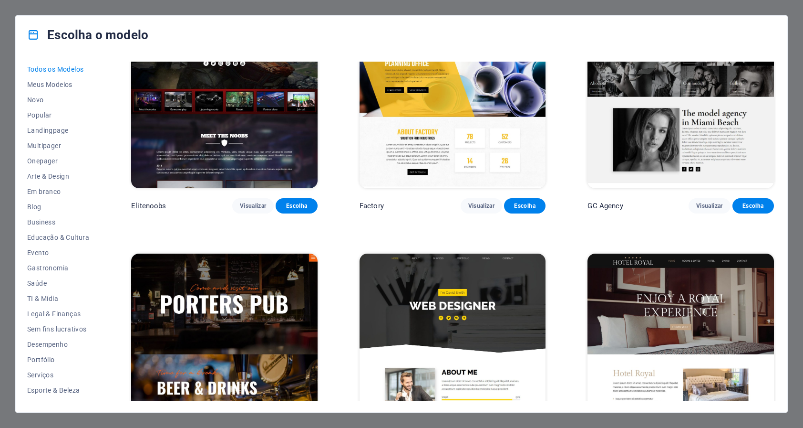
scroll to position [8578, 0]
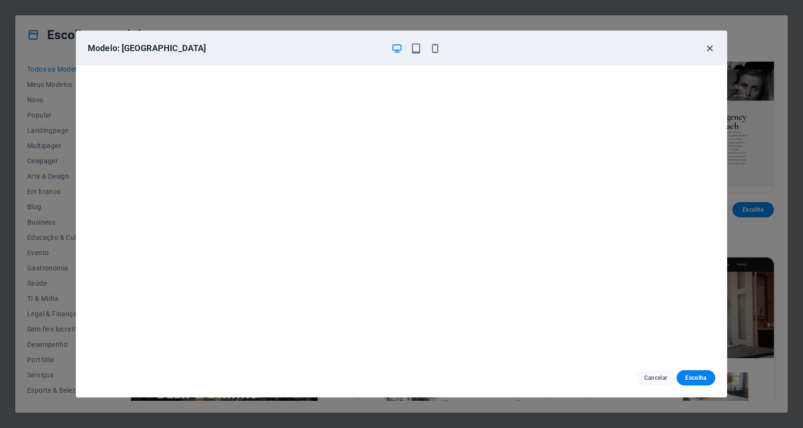
click at [710, 47] on icon "button" at bounding box center [710, 48] width 11 height 11
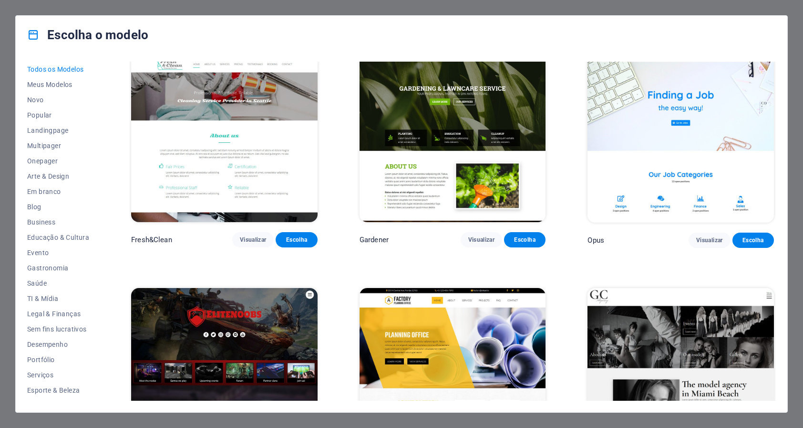
scroll to position [8337, 0]
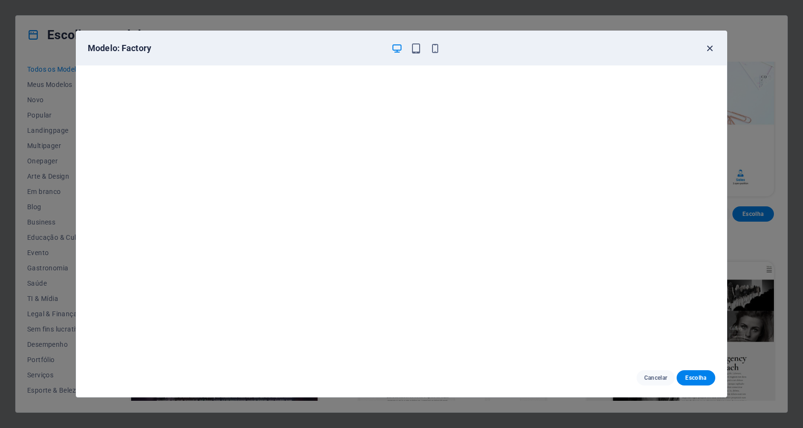
click at [707, 48] on icon "button" at bounding box center [710, 48] width 11 height 11
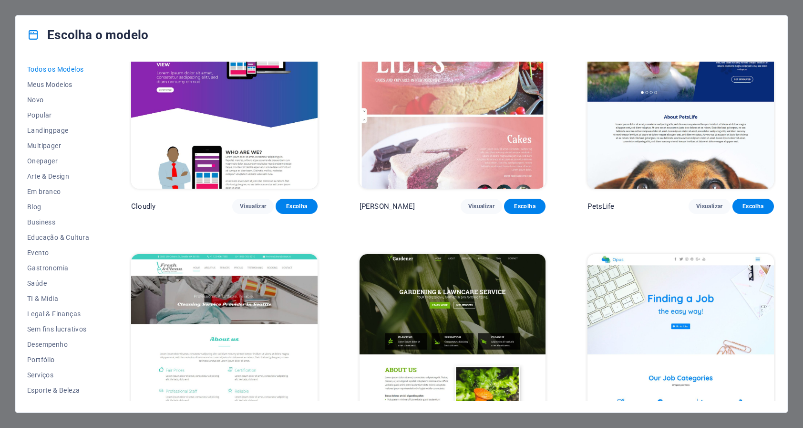
scroll to position [8104, 0]
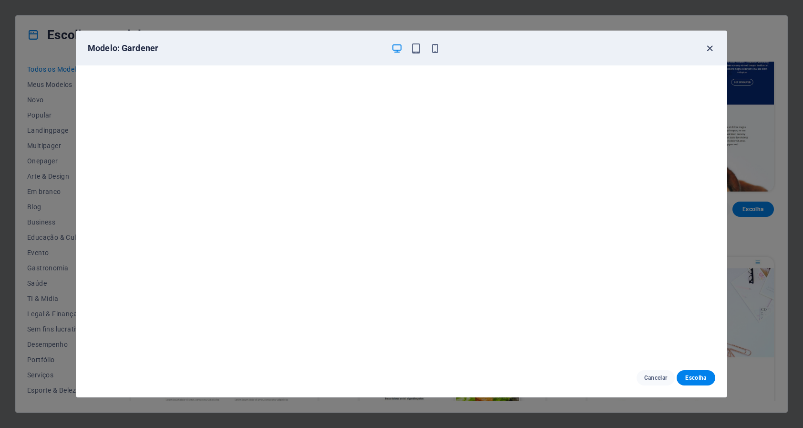
click at [709, 46] on icon "button" at bounding box center [710, 48] width 11 height 11
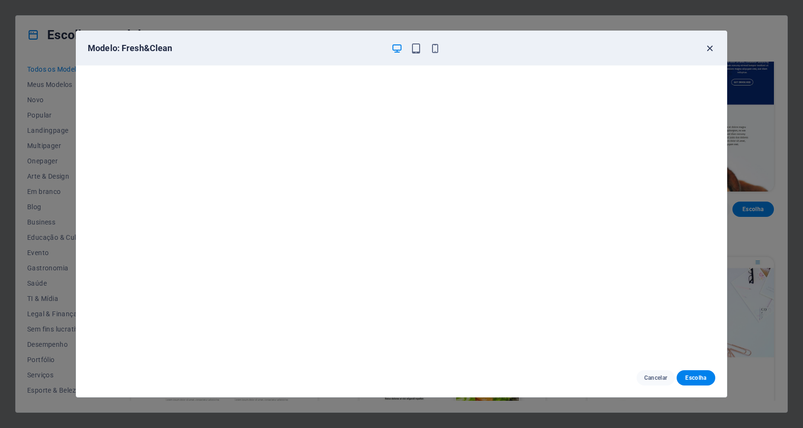
click at [709, 50] on icon "button" at bounding box center [710, 48] width 11 height 11
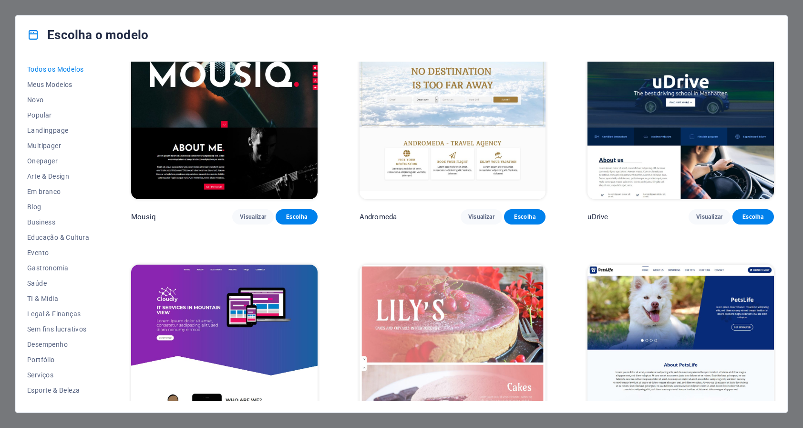
scroll to position [7858, 0]
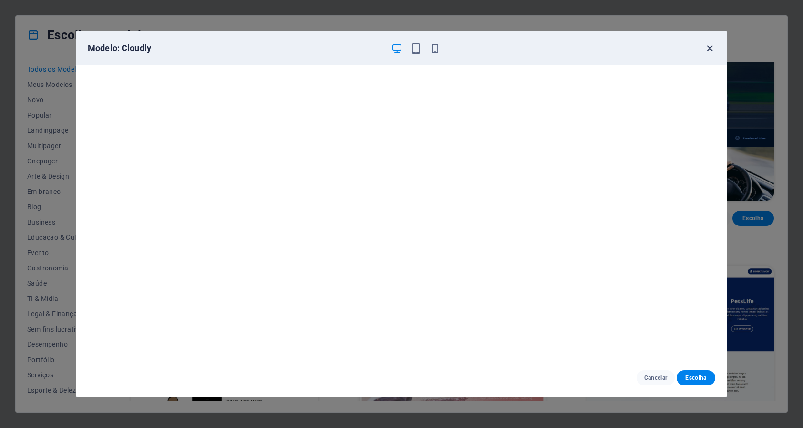
click at [710, 46] on icon "button" at bounding box center [710, 48] width 11 height 11
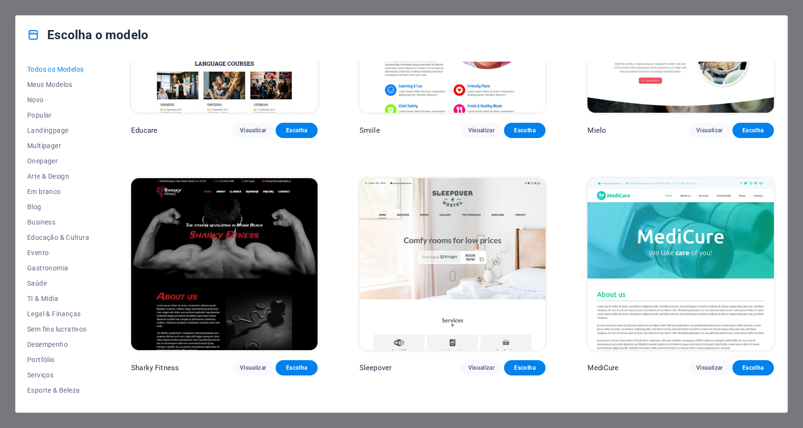
scroll to position [7468, 0]
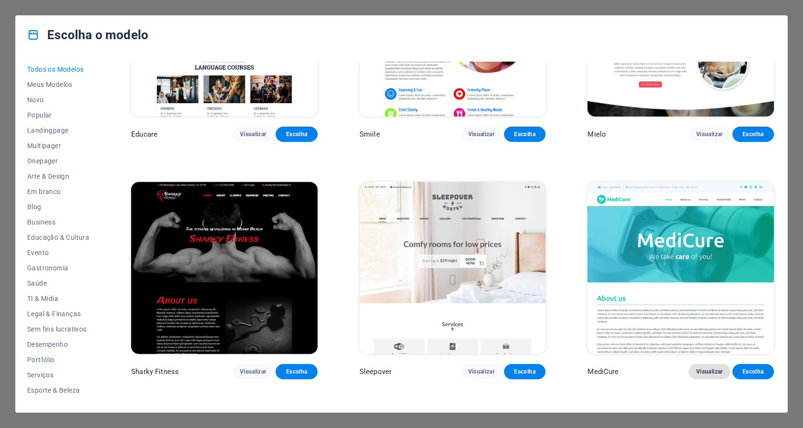
click at [715, 367] on span "Visualizar" at bounding box center [710, 371] width 26 height 8
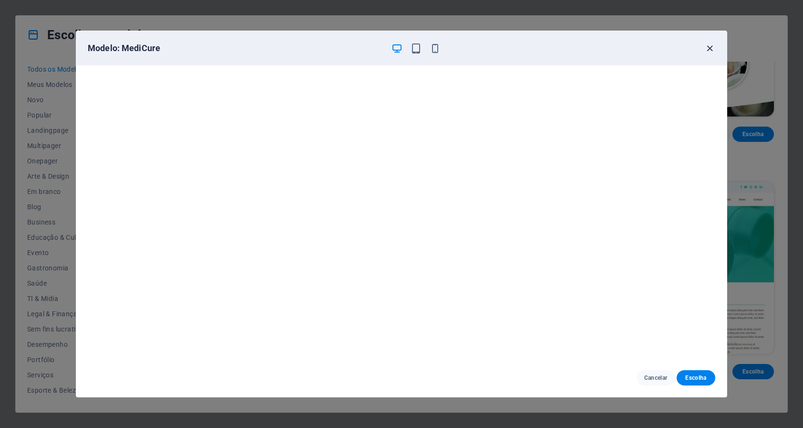
click at [711, 49] on icon "button" at bounding box center [710, 48] width 11 height 11
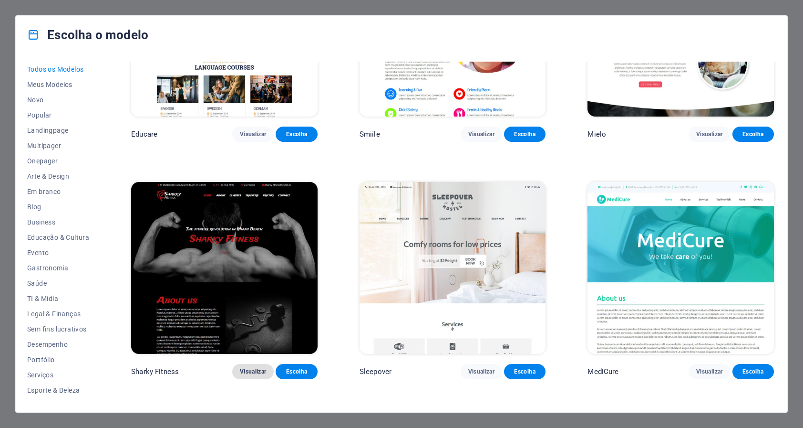
click at [261, 364] on button "Visualizar" at bounding box center [253, 371] width 42 height 15
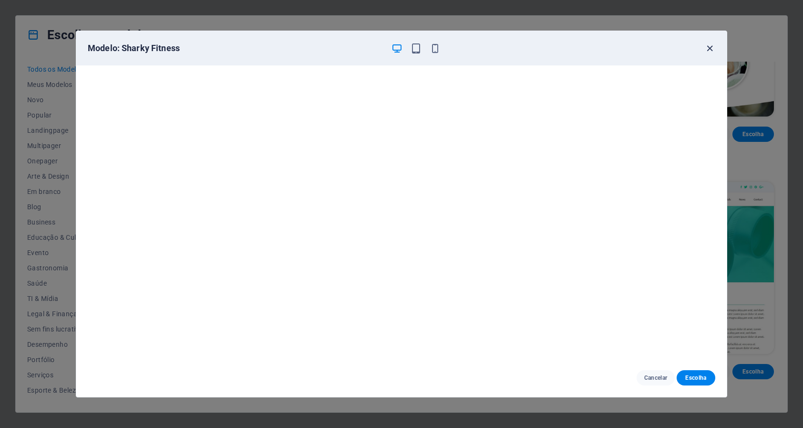
click at [710, 47] on icon "button" at bounding box center [710, 48] width 11 height 11
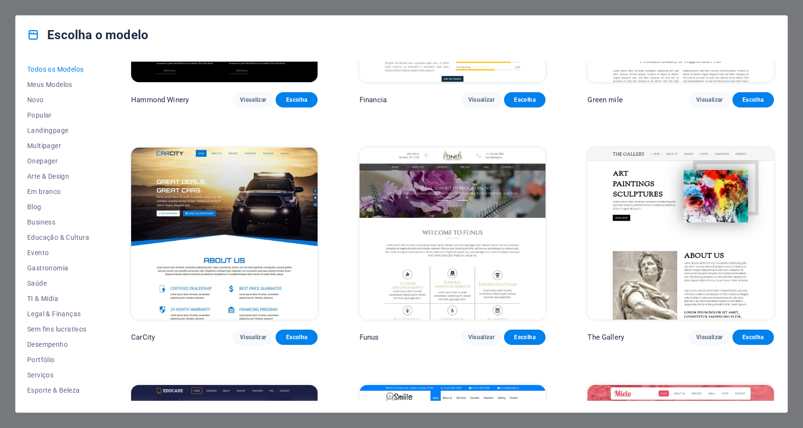
scroll to position [7003, 0]
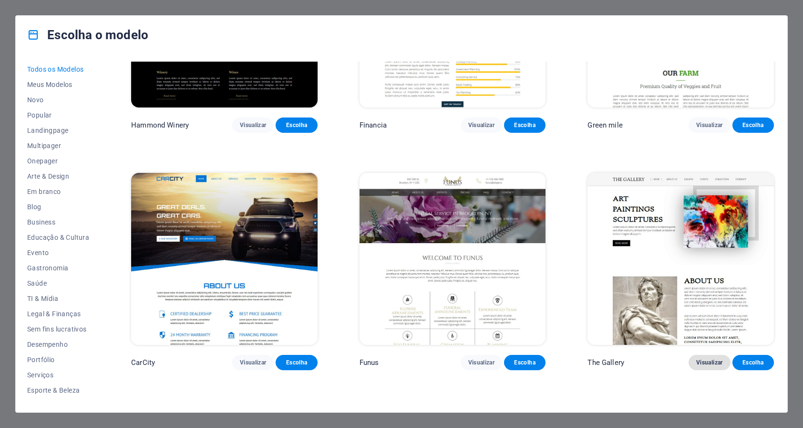
click at [716, 355] on button "Visualizar" at bounding box center [710, 362] width 42 height 15
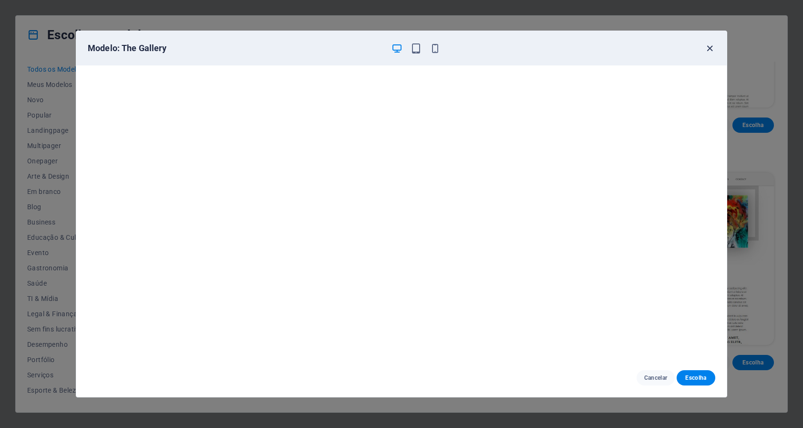
click at [710, 49] on icon "button" at bounding box center [710, 48] width 11 height 11
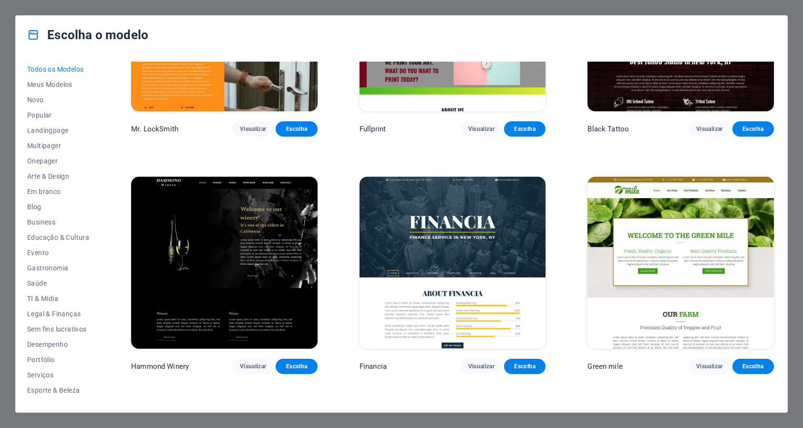
scroll to position [6723, 0]
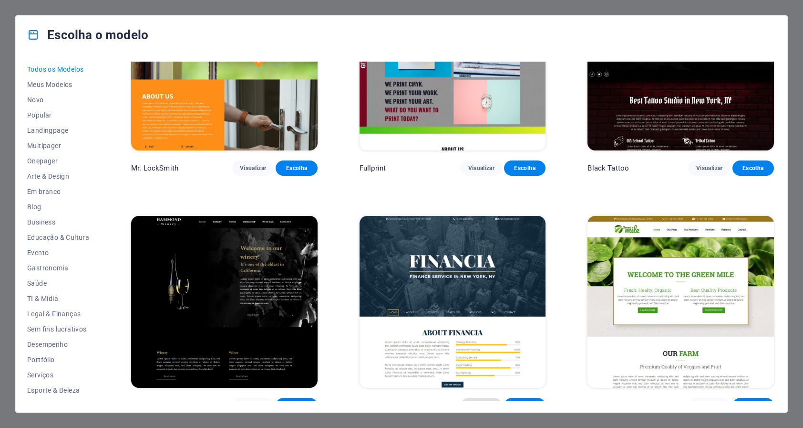
click at [479, 401] on span "Visualizar" at bounding box center [482, 405] width 26 height 8
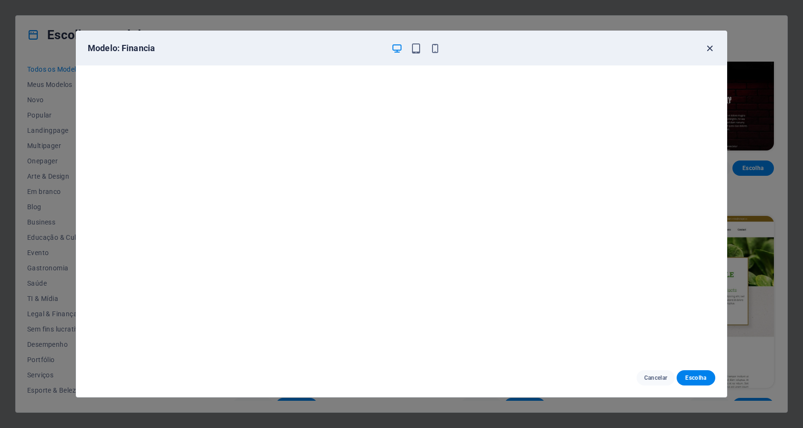
click at [712, 46] on icon "button" at bounding box center [710, 48] width 11 height 11
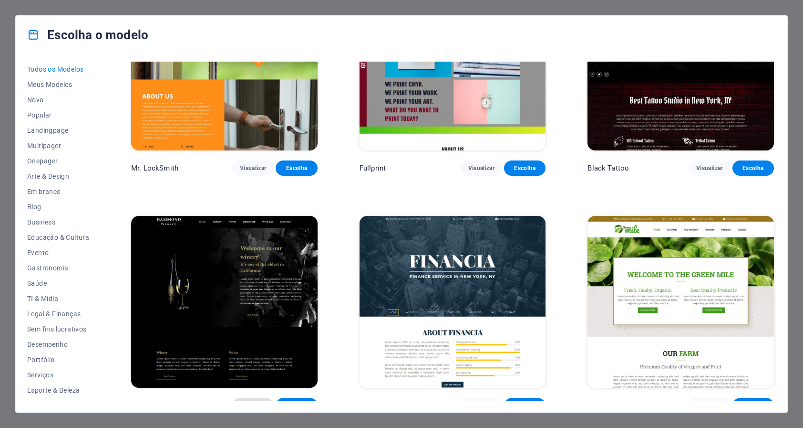
click at [249, 397] on button "Visualizar" at bounding box center [253, 404] width 42 height 15
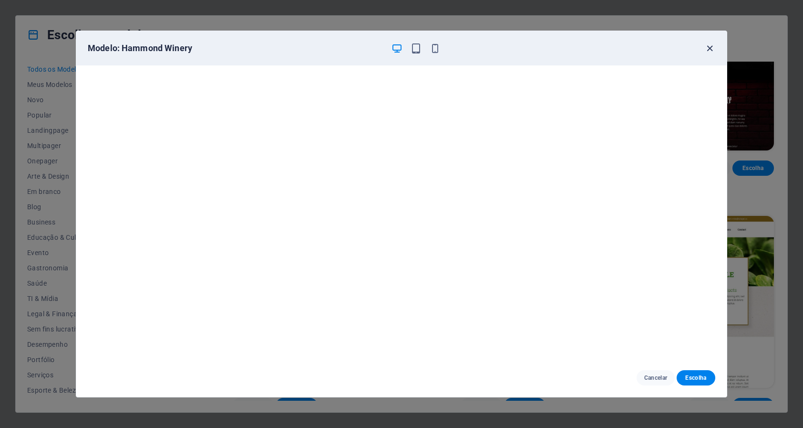
click at [712, 48] on icon "button" at bounding box center [710, 48] width 11 height 11
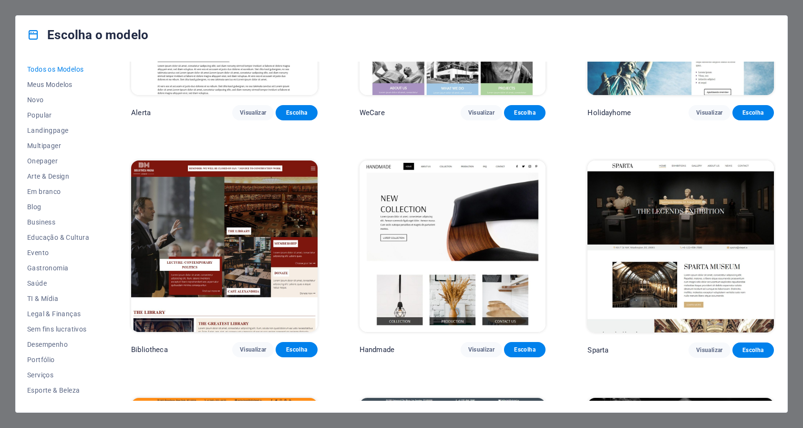
scroll to position [6270, 0]
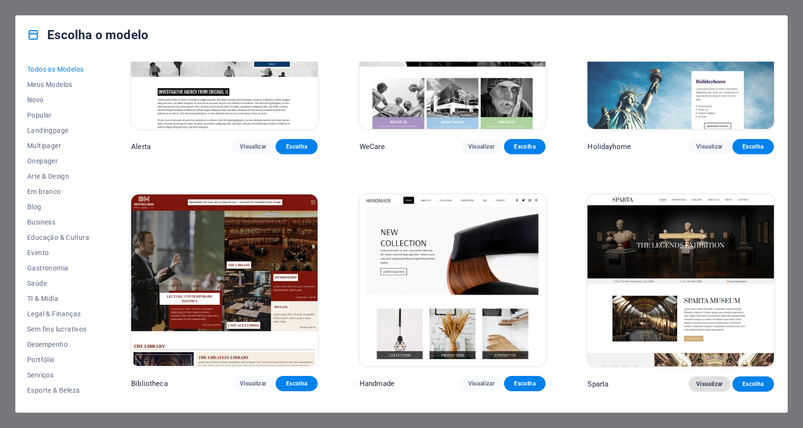
click at [703, 380] on span "Visualizar" at bounding box center [710, 384] width 26 height 8
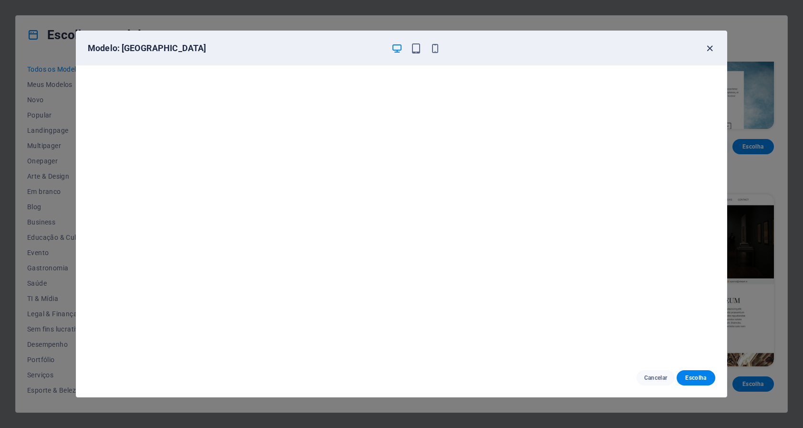
click at [715, 44] on icon "button" at bounding box center [710, 48] width 11 height 11
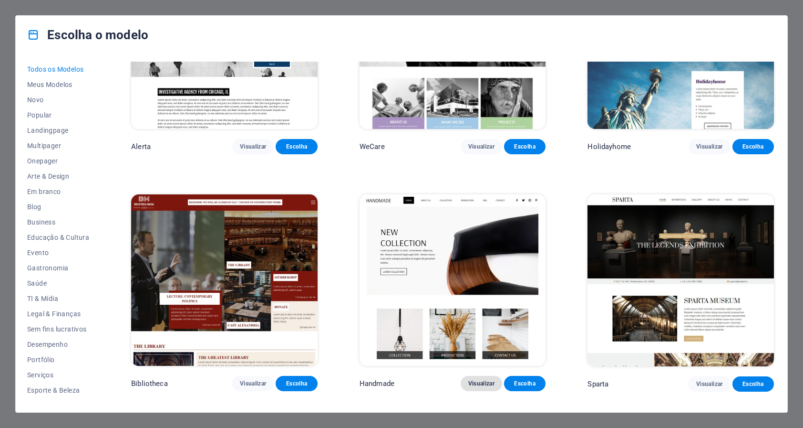
click at [465, 375] on button "Visualizar" at bounding box center [482, 382] width 42 height 15
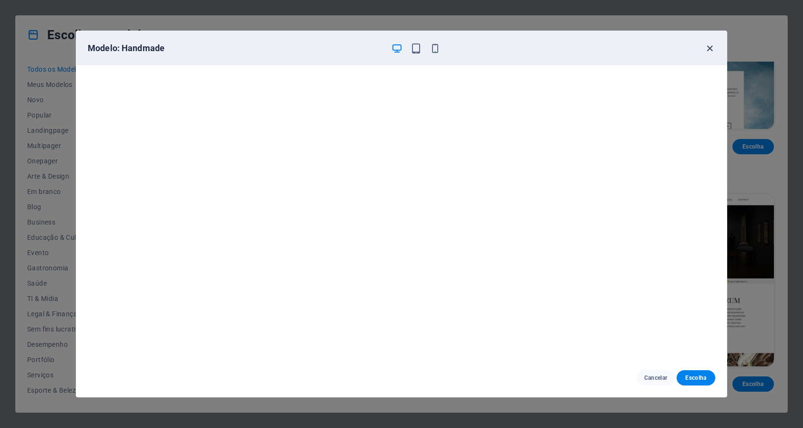
click at [709, 48] on icon "button" at bounding box center [710, 48] width 11 height 11
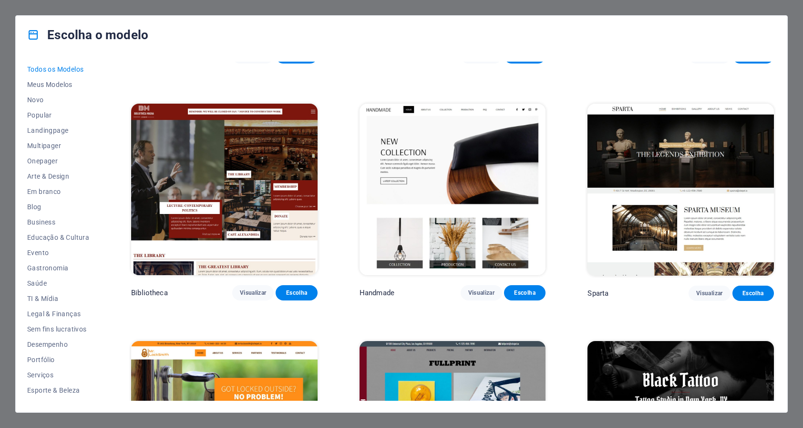
scroll to position [6307, 0]
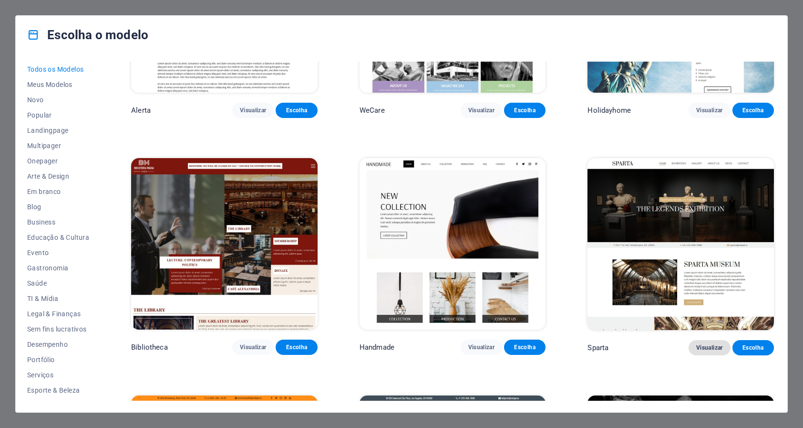
click at [699, 344] on span "Visualizar" at bounding box center [710, 348] width 26 height 8
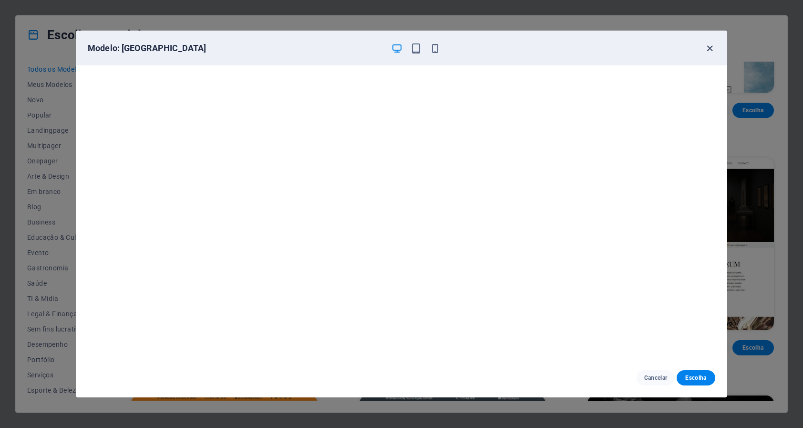
click at [708, 50] on icon "button" at bounding box center [710, 48] width 11 height 11
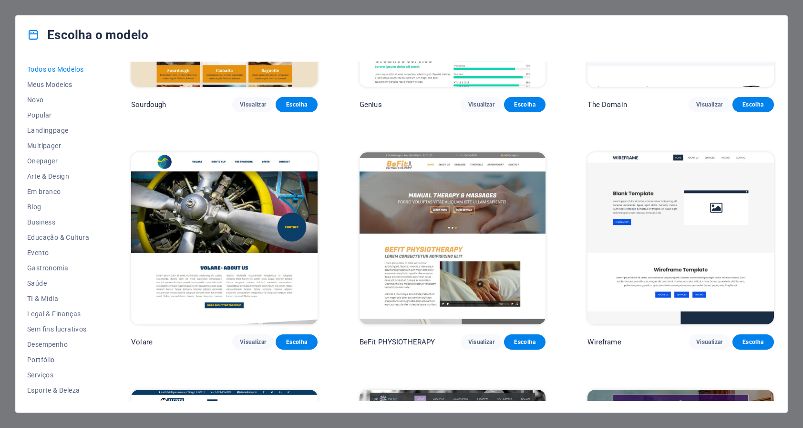
scroll to position [5814, 0]
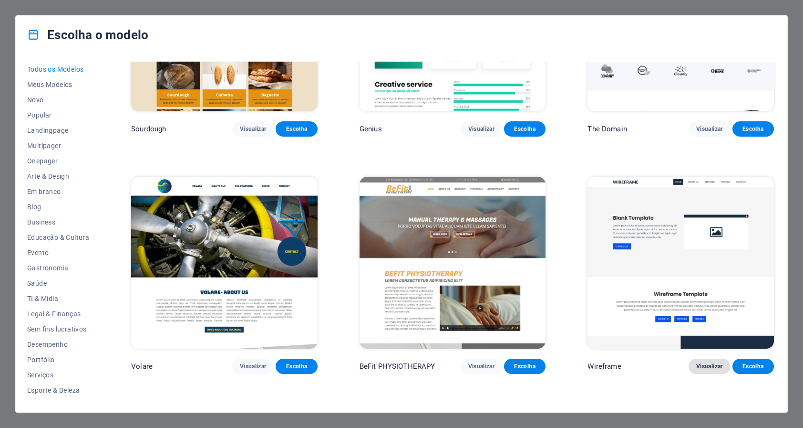
click at [707, 362] on span "Visualizar" at bounding box center [710, 366] width 26 height 8
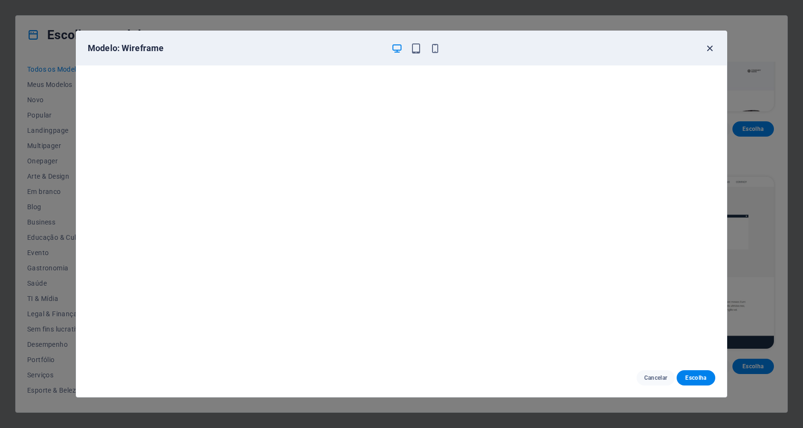
click at [710, 48] on icon "button" at bounding box center [710, 48] width 11 height 11
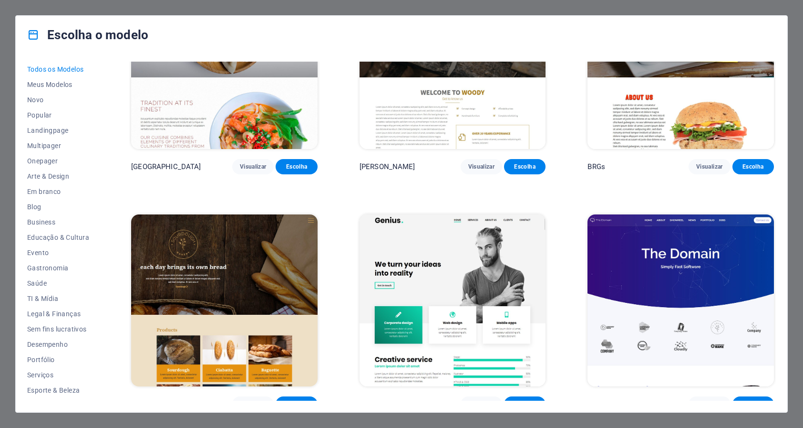
scroll to position [5351, 0]
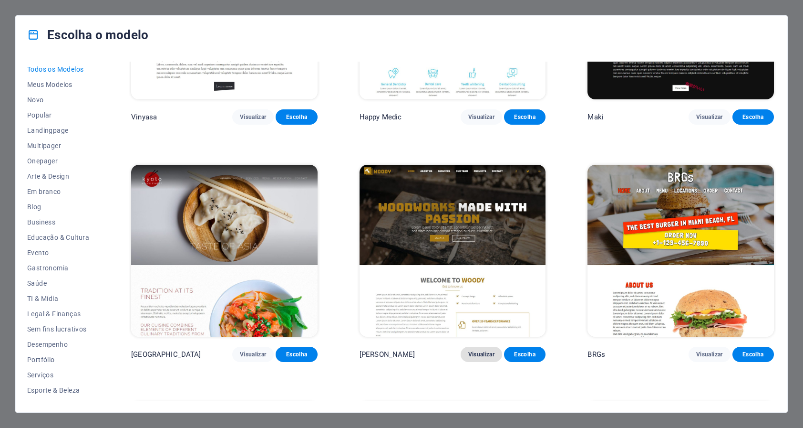
click at [472, 350] on span "Visualizar" at bounding box center [482, 354] width 26 height 8
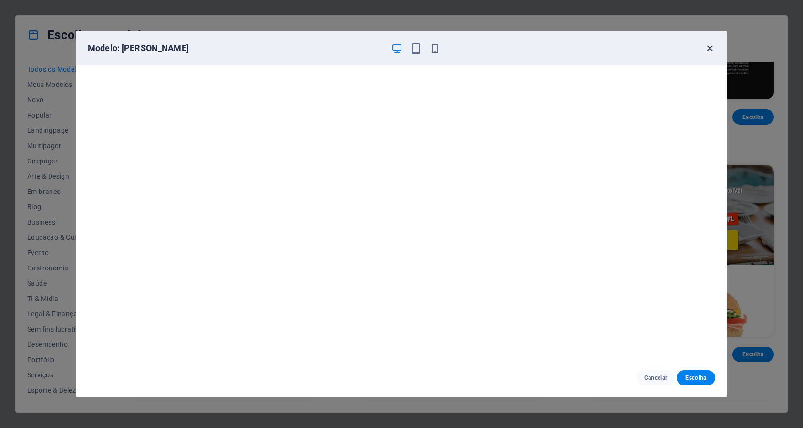
click at [710, 48] on icon "button" at bounding box center [710, 48] width 11 height 11
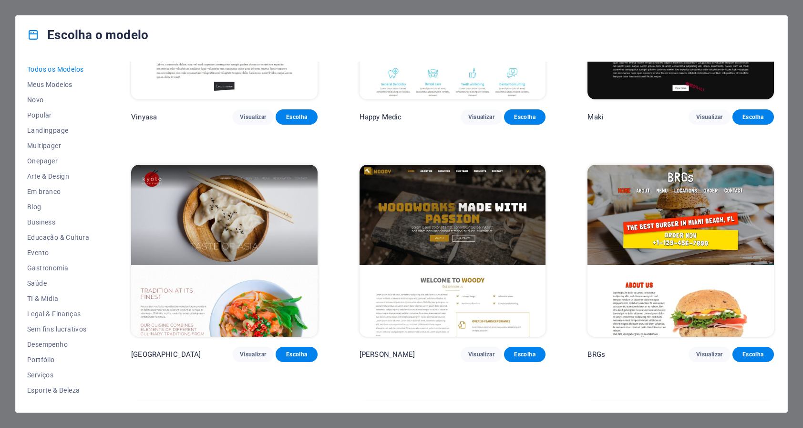
scroll to position [5307, 0]
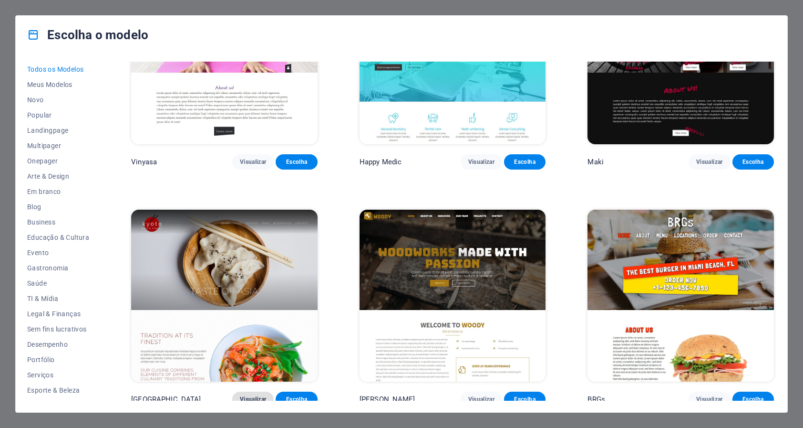
click at [254, 391] on button "Visualizar" at bounding box center [253, 398] width 42 height 15
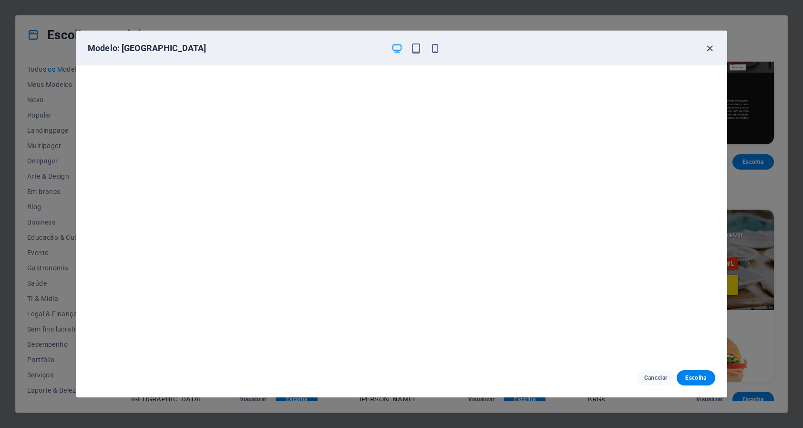
click at [705, 51] on icon "button" at bounding box center [710, 48] width 11 height 11
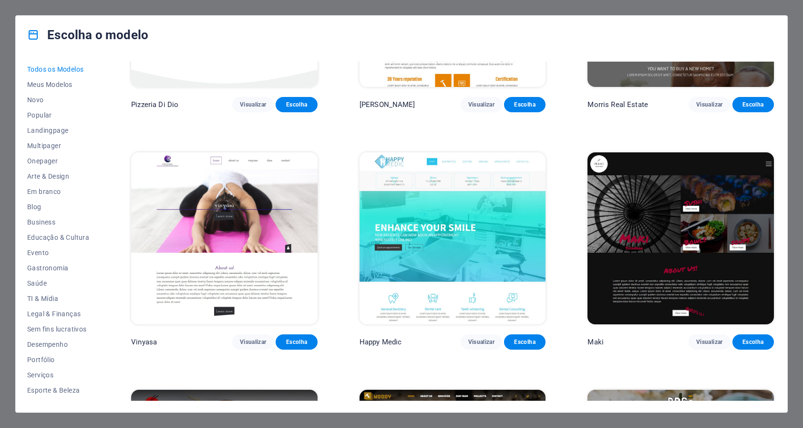
scroll to position [4829, 0]
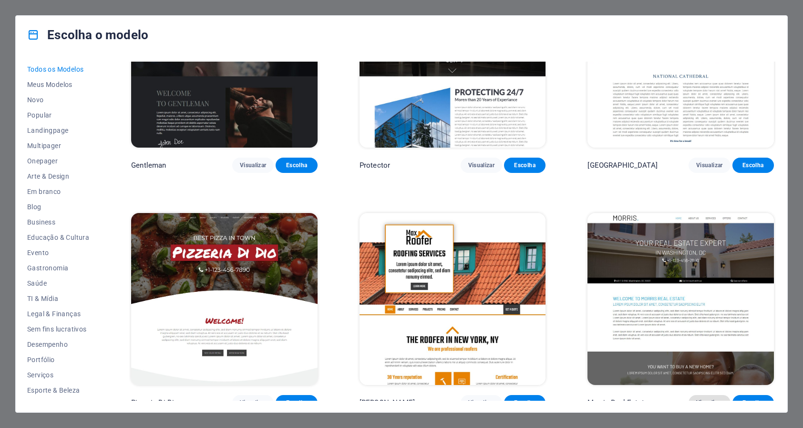
click at [703, 395] on button "Visualizar" at bounding box center [710, 402] width 42 height 15
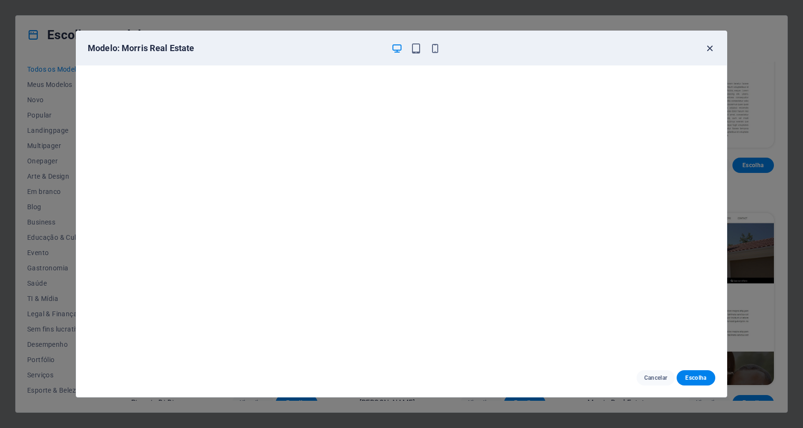
click at [709, 50] on icon "button" at bounding box center [710, 48] width 11 height 11
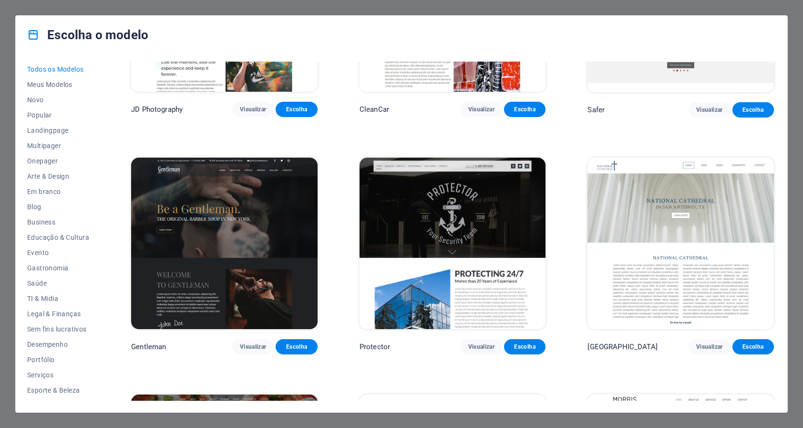
scroll to position [4615, 0]
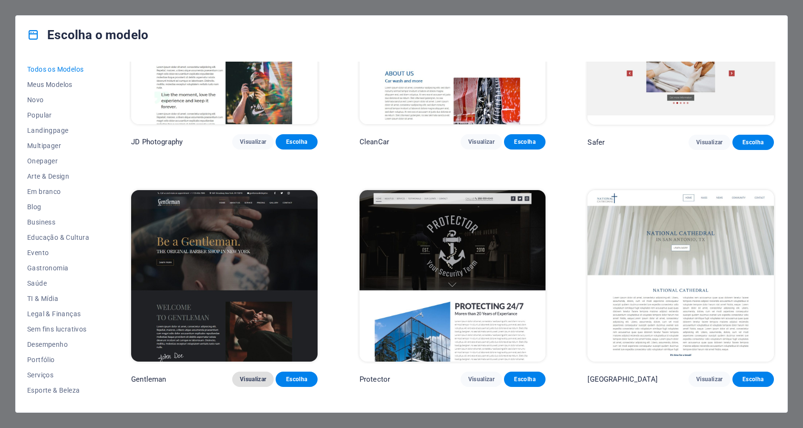
click at [256, 375] on span "Visualizar" at bounding box center [253, 379] width 26 height 8
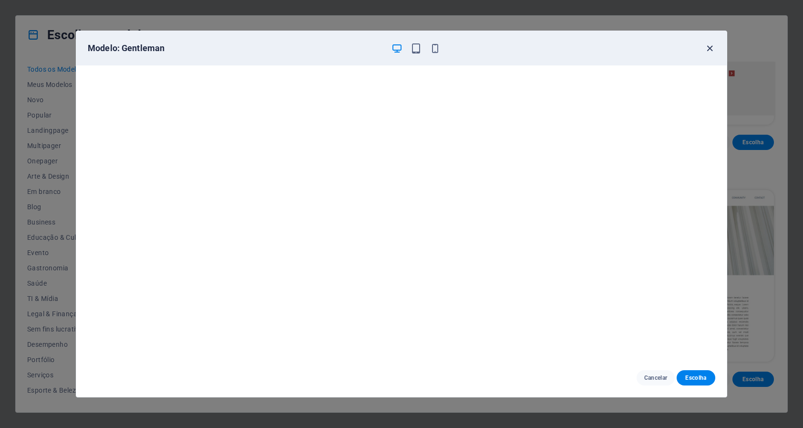
click at [712, 46] on icon "button" at bounding box center [710, 48] width 11 height 11
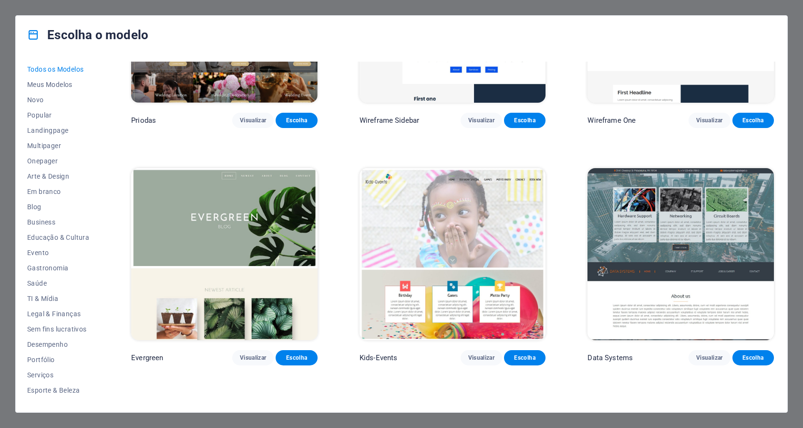
scroll to position [4123, 0]
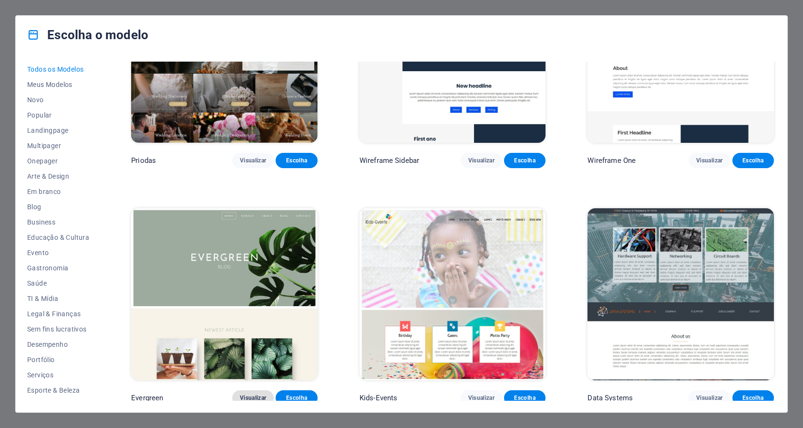
click at [249, 394] on span "Visualizar" at bounding box center [253, 398] width 26 height 8
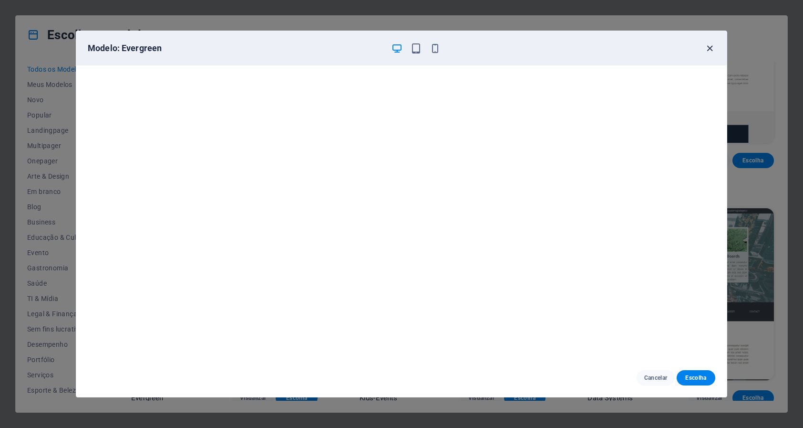
click at [709, 47] on icon "button" at bounding box center [710, 48] width 11 height 11
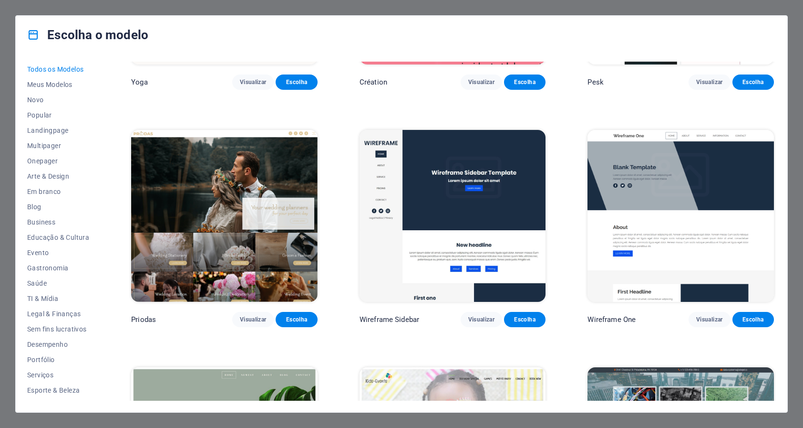
scroll to position [3905, 0]
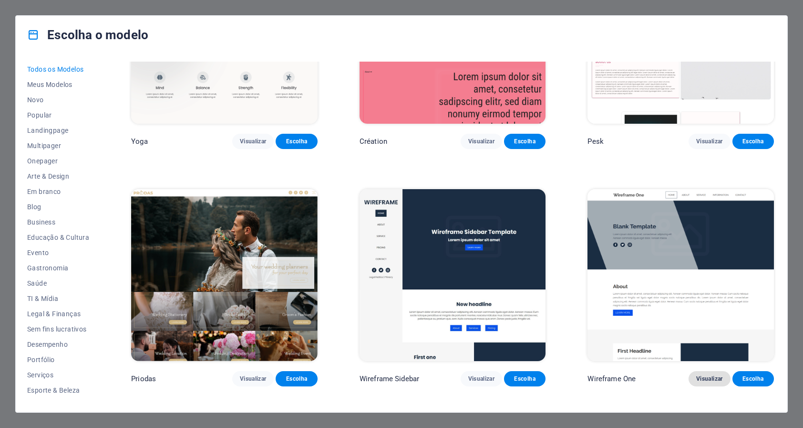
click at [709, 375] on span "Visualizar" at bounding box center [710, 379] width 26 height 8
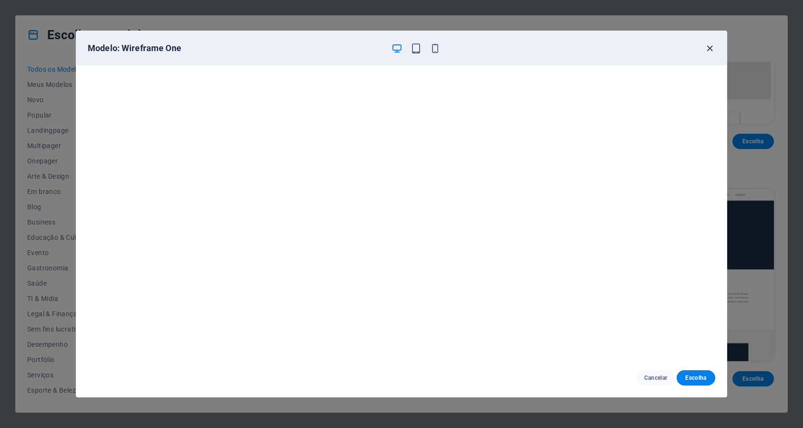
click at [710, 49] on icon "button" at bounding box center [710, 48] width 11 height 11
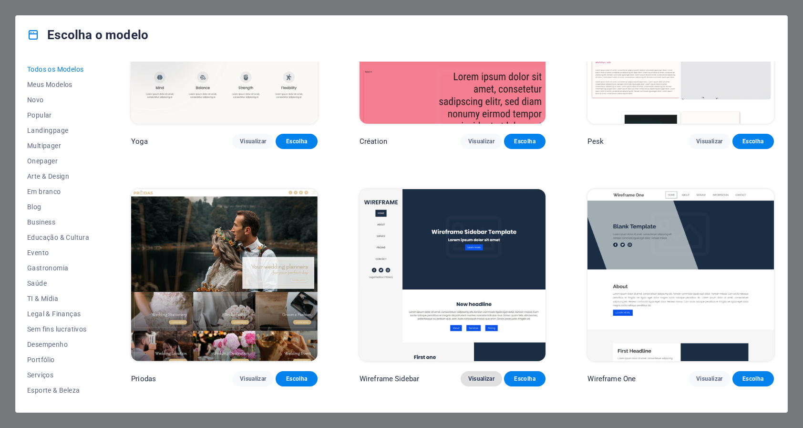
click at [480, 375] on span "Visualizar" at bounding box center [482, 379] width 26 height 8
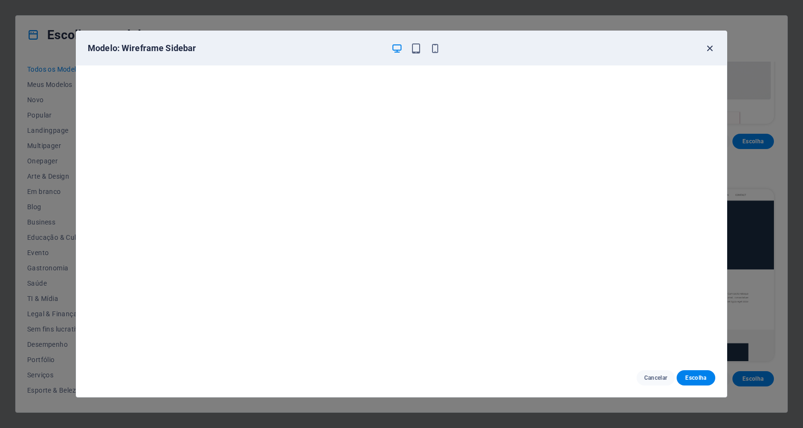
click at [710, 48] on icon "button" at bounding box center [710, 48] width 11 height 11
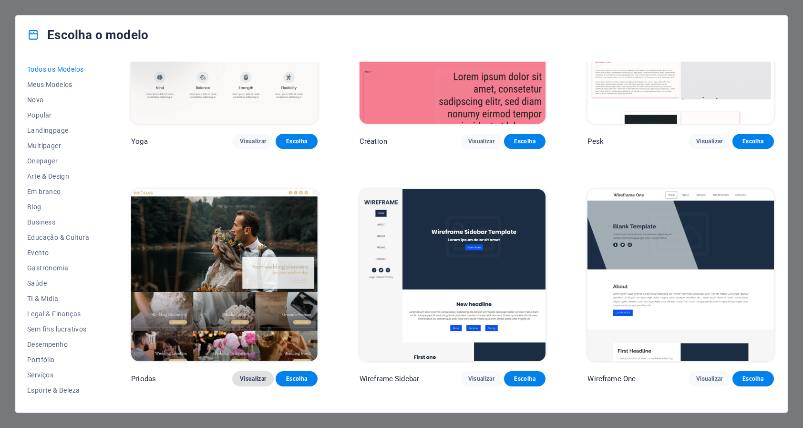
click at [249, 375] on span "Visualizar" at bounding box center [253, 379] width 26 height 8
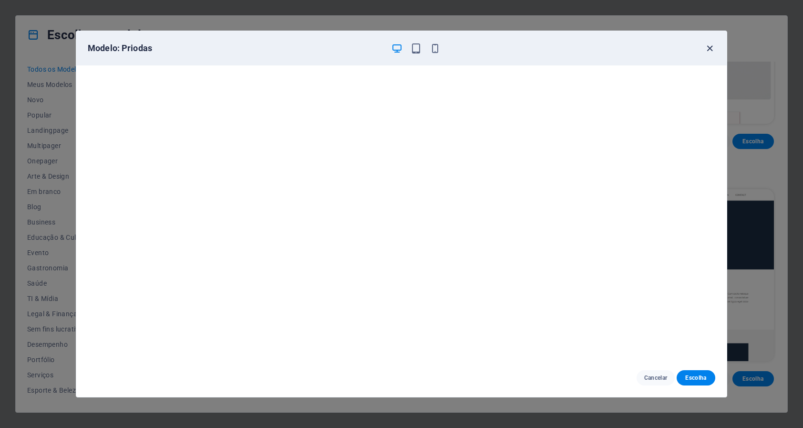
click at [707, 50] on icon "button" at bounding box center [710, 48] width 11 height 11
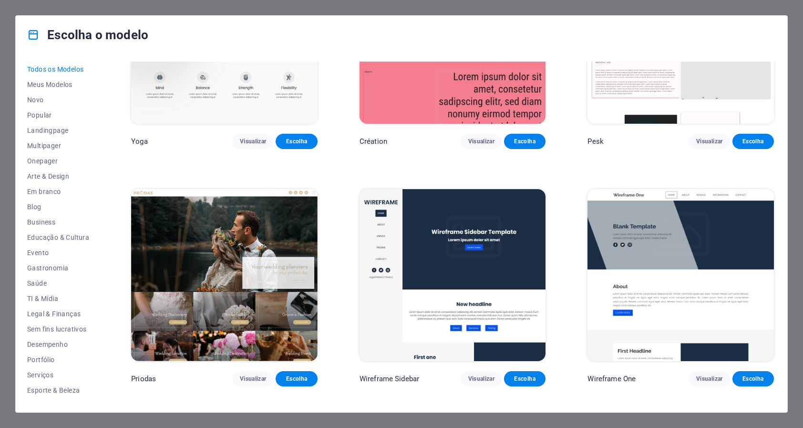
scroll to position [3648, 0]
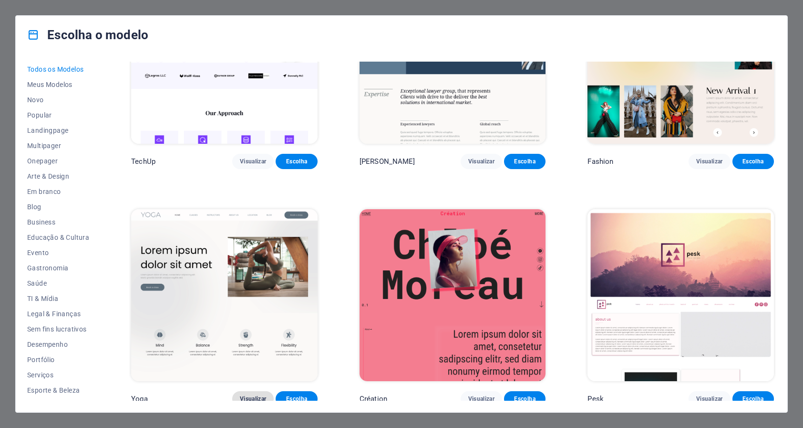
click at [257, 395] on span "Visualizar" at bounding box center [253, 399] width 26 height 8
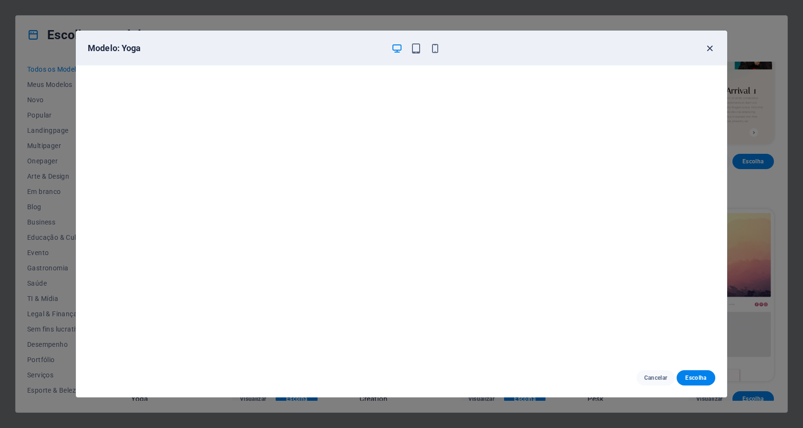
click at [709, 50] on icon "button" at bounding box center [710, 48] width 11 height 11
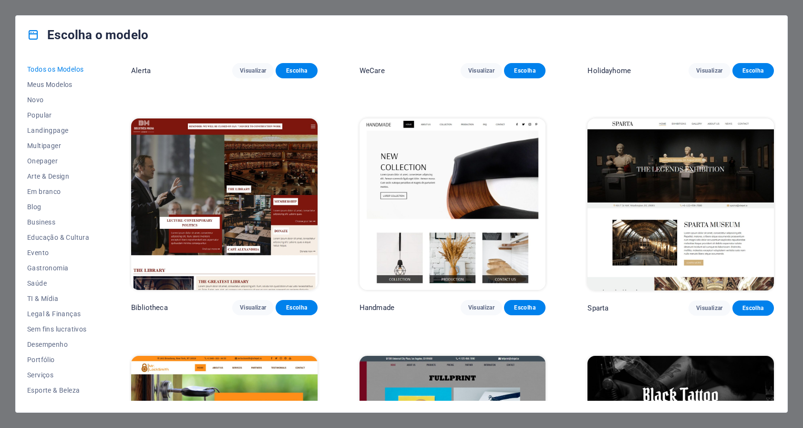
scroll to position [6380, 0]
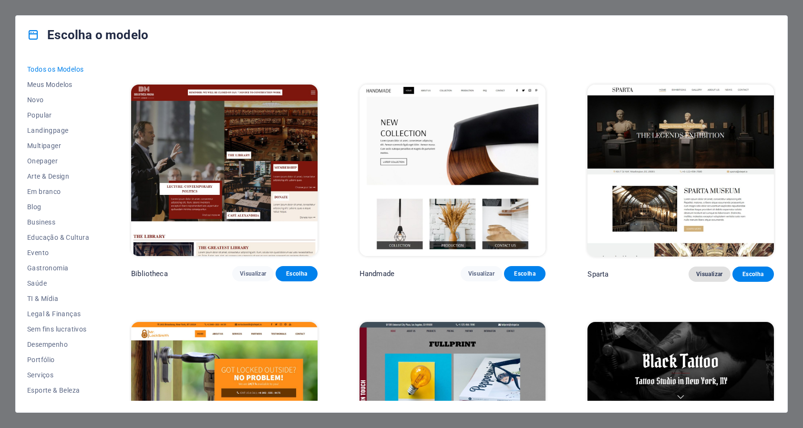
click at [699, 270] on span "Visualizar" at bounding box center [710, 274] width 26 height 8
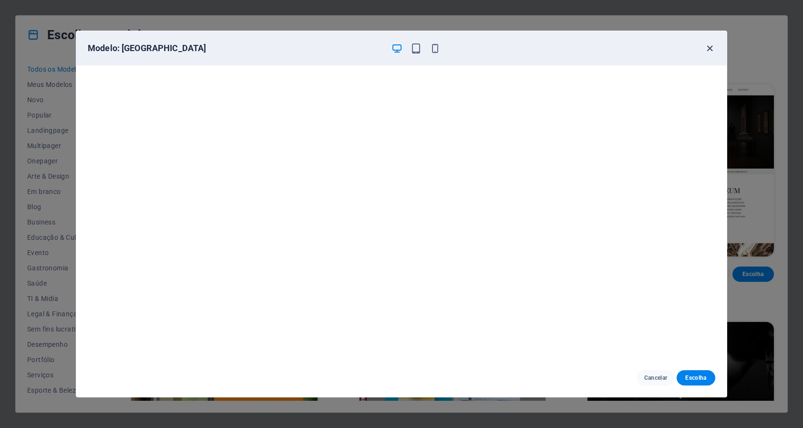
click at [711, 51] on icon "button" at bounding box center [710, 48] width 11 height 11
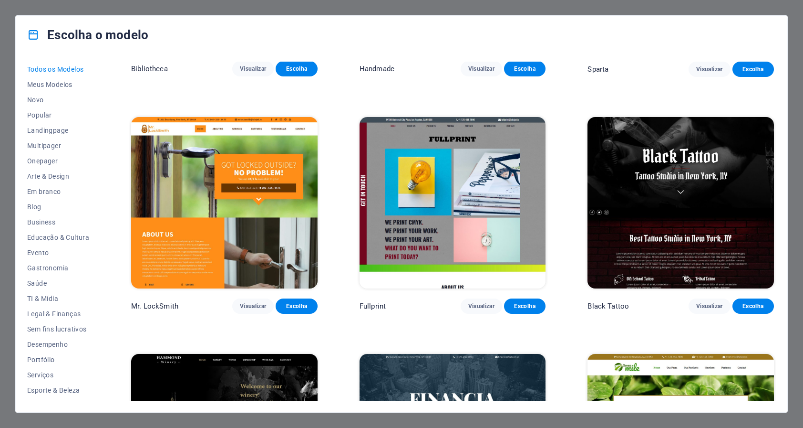
scroll to position [6935, 0]
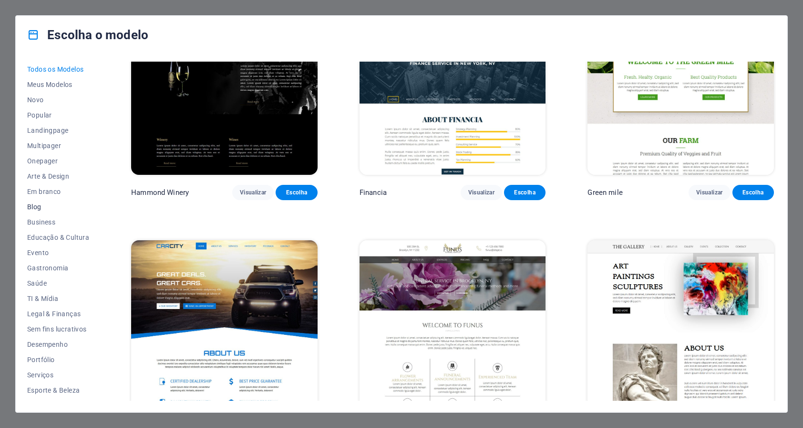
click at [40, 209] on span "Blog" at bounding box center [58, 207] width 62 height 8
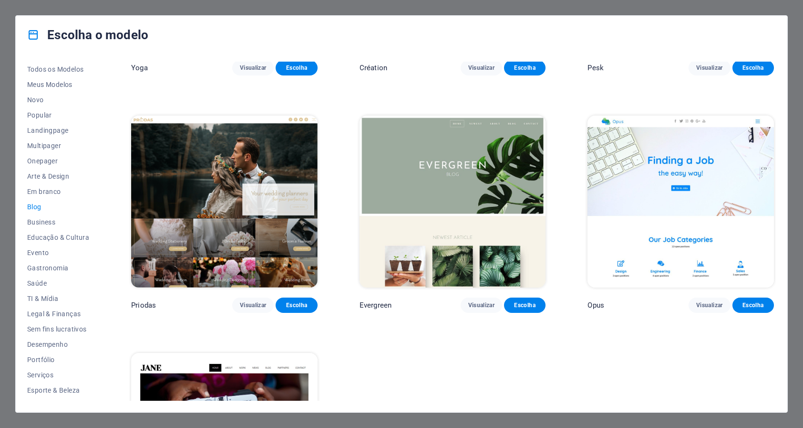
scroll to position [1607, 0]
click at [57, 146] on span "Multipager" at bounding box center [58, 146] width 62 height 8
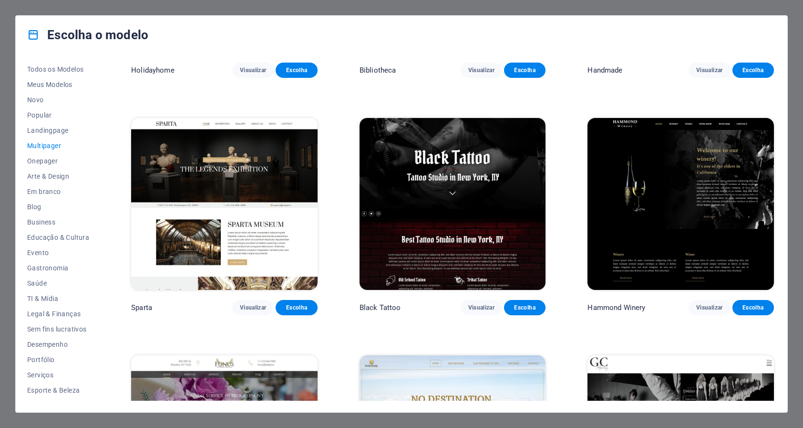
scroll to position [3981, 0]
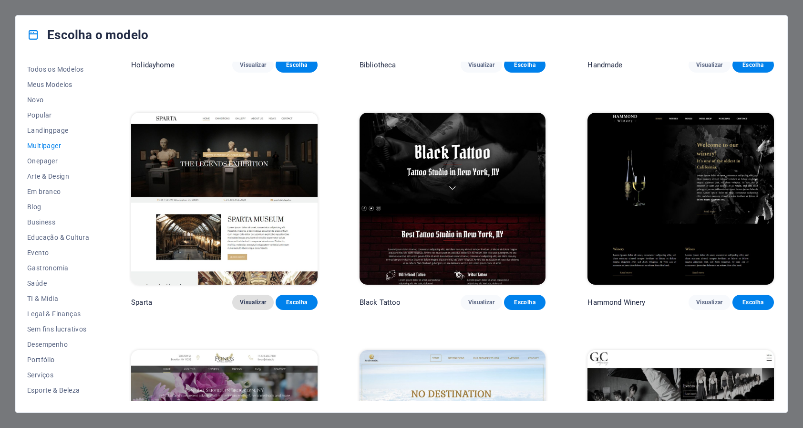
click at [250, 298] on span "Visualizar" at bounding box center [253, 302] width 26 height 8
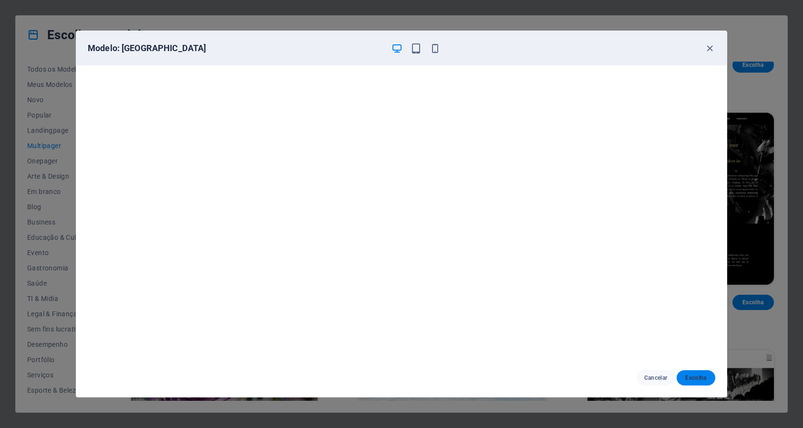
click at [691, 374] on span "Escolha" at bounding box center [696, 378] width 23 height 8
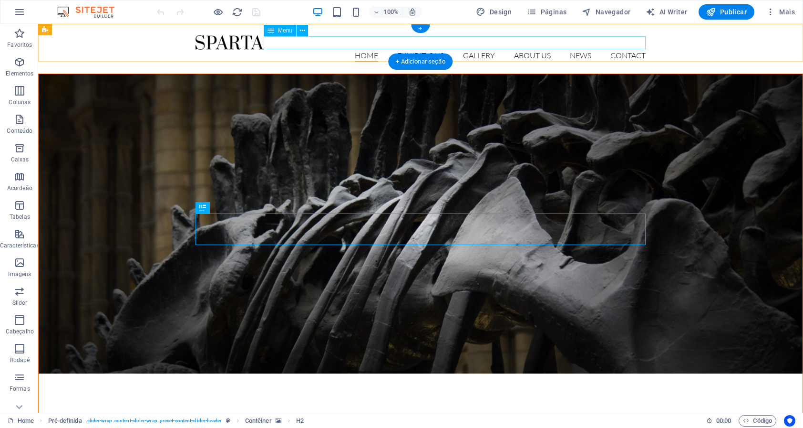
click at [285, 50] on nav "Home Exhibitions Detail view Gallery About us News Contact" at bounding box center [421, 56] width 450 height 12
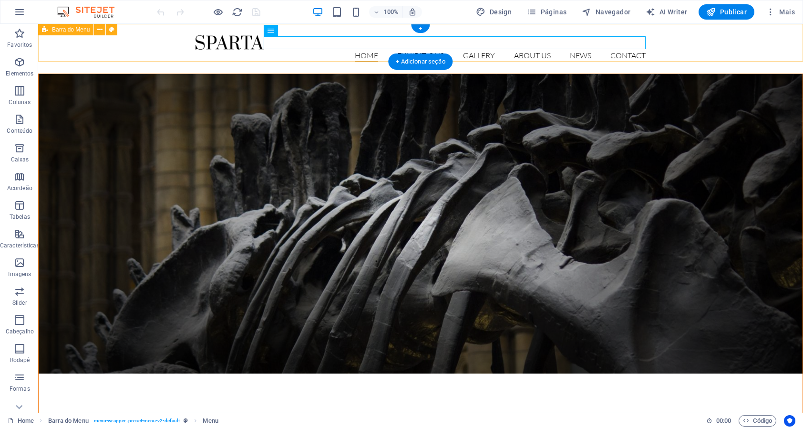
click at [143, 52] on div "Home Exhibitions Detail view Gallery About us News Contact Menu" at bounding box center [420, 49] width 765 height 50
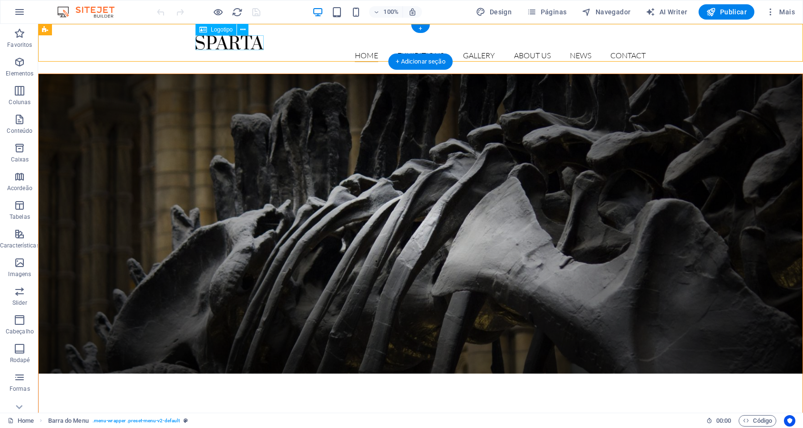
click at [216, 43] on div at bounding box center [421, 42] width 450 height 14
click at [131, 47] on div "Home Exhibitions Detail view Gallery About us News Contact Menu" at bounding box center [420, 49] width 765 height 50
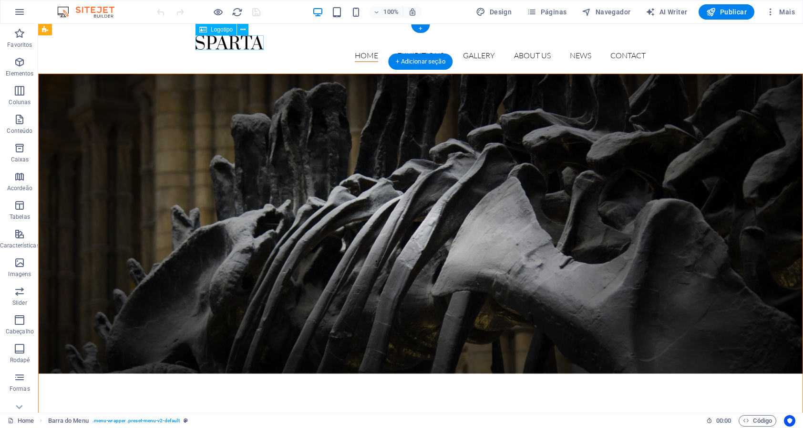
click at [242, 44] on div at bounding box center [421, 42] width 450 height 14
click at [108, 60] on div "Home Exhibitions Detail view Gallery About us News Contact Menu" at bounding box center [420, 49] width 765 height 50
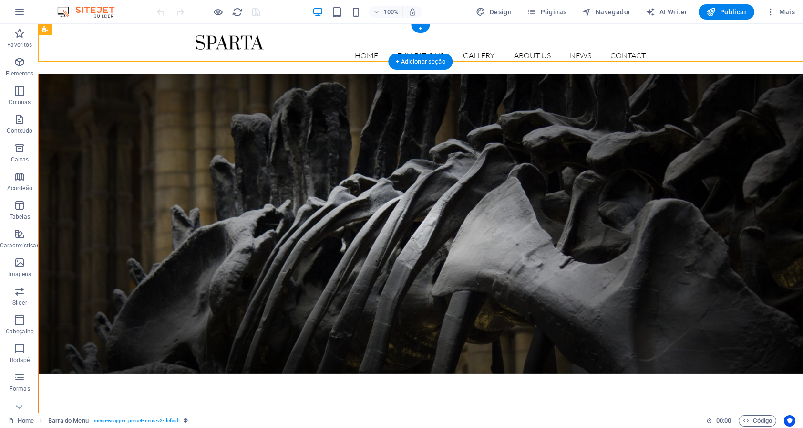
click at [105, 44] on div "Home Exhibitions Detail view Gallery About us News Contact Menu" at bounding box center [420, 49] width 765 height 50
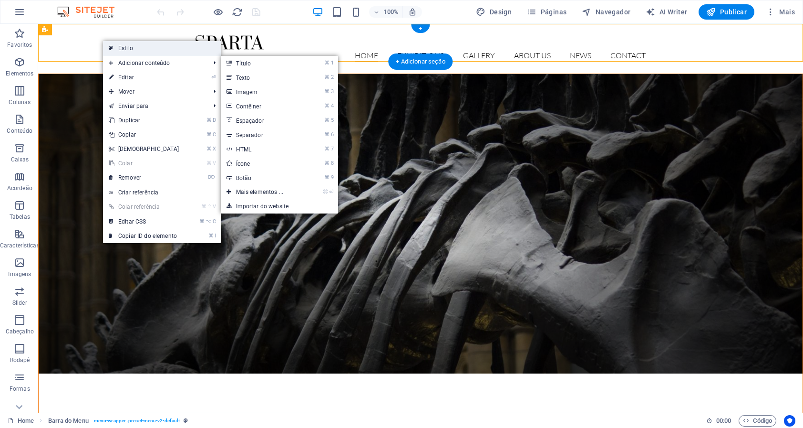
click at [122, 48] on link "Estilo" at bounding box center [162, 48] width 118 height 14
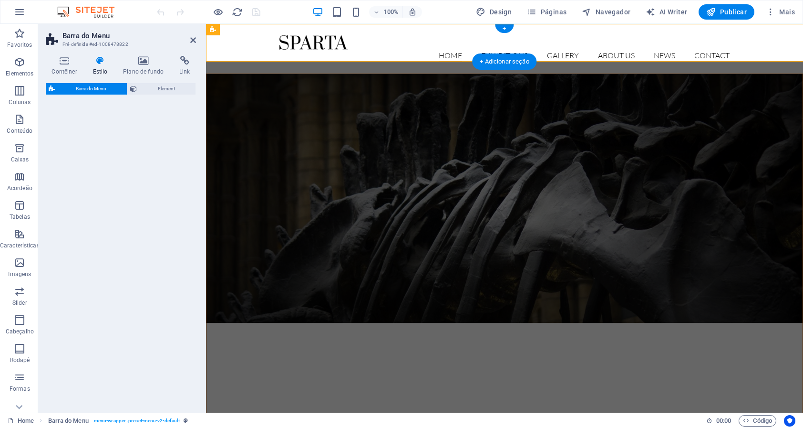
select select "rem"
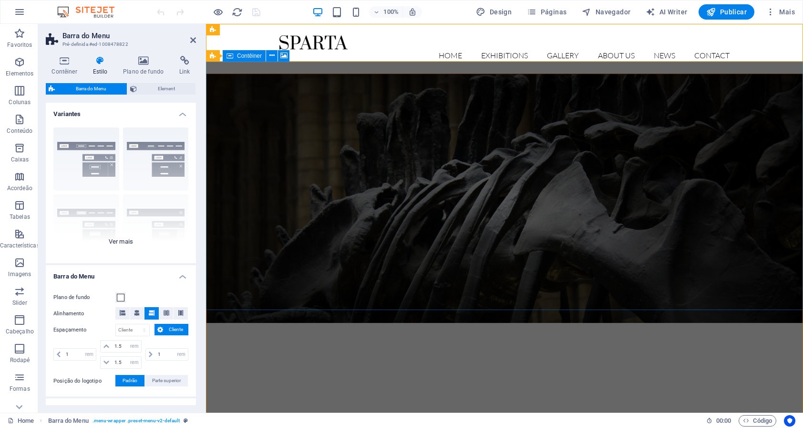
click at [125, 242] on div "Borda Centralizada Padrão Fixo Loki Trigger Largo XXL" at bounding box center [121, 191] width 150 height 143
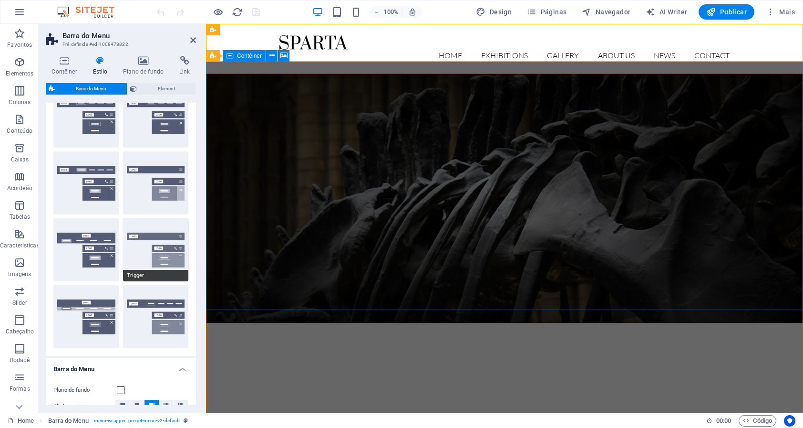
scroll to position [49, 0]
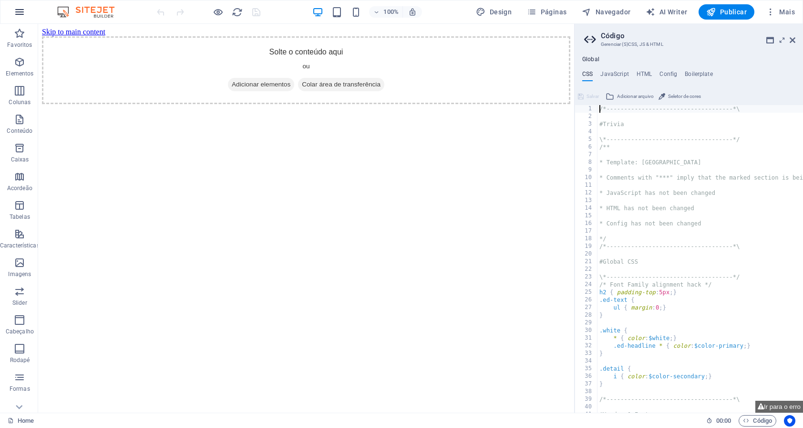
click at [16, 8] on icon "button" at bounding box center [19, 11] width 11 height 11
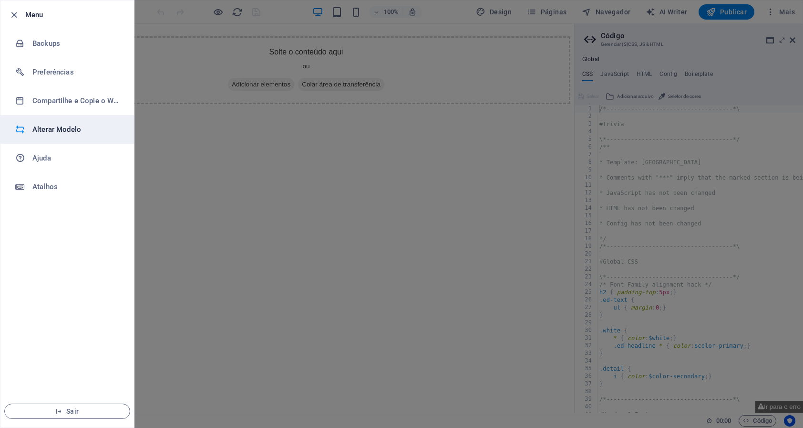
click at [61, 129] on h6 "Alterar Modelo" at bounding box center [76, 129] width 88 height 11
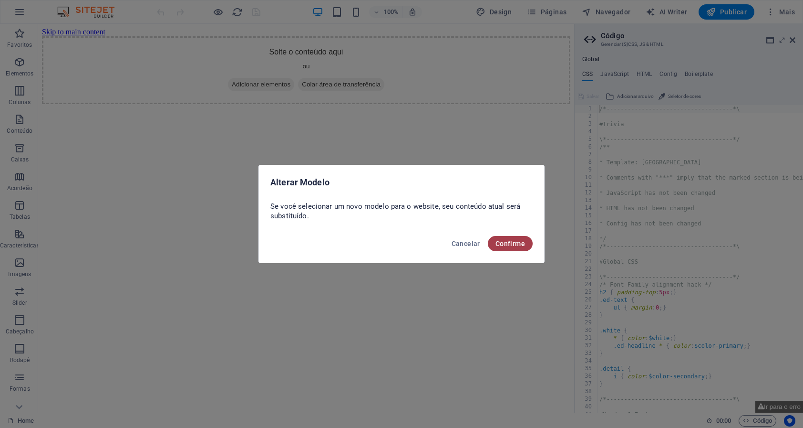
click at [496, 246] on span "Confirme" at bounding box center [511, 244] width 30 height 8
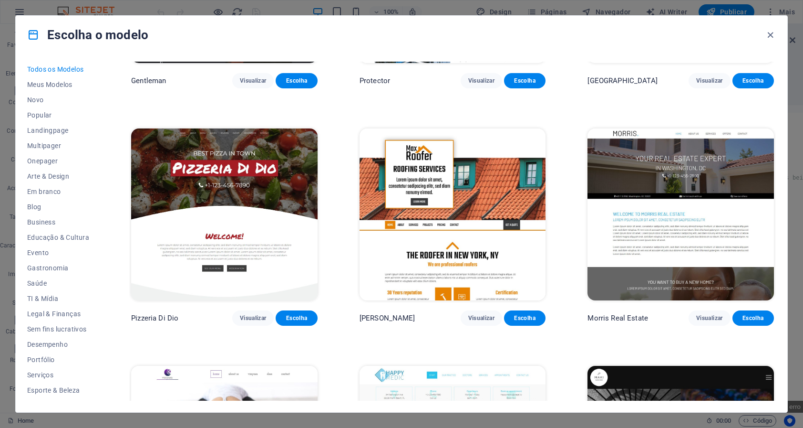
scroll to position [4915, 0]
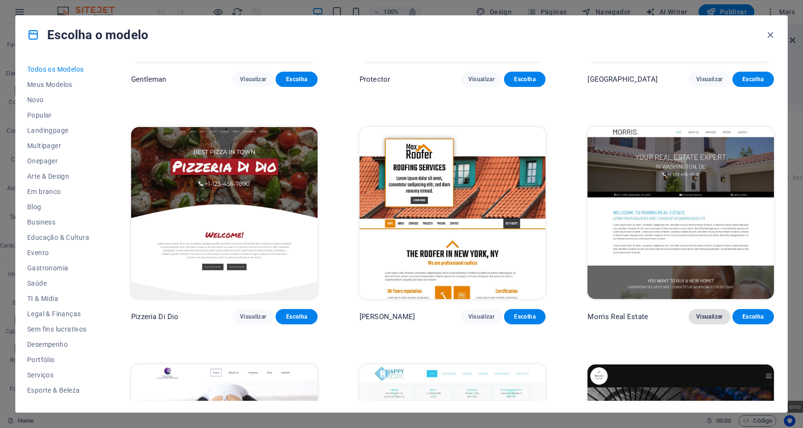
click at [704, 313] on span "Visualizar" at bounding box center [710, 317] width 26 height 8
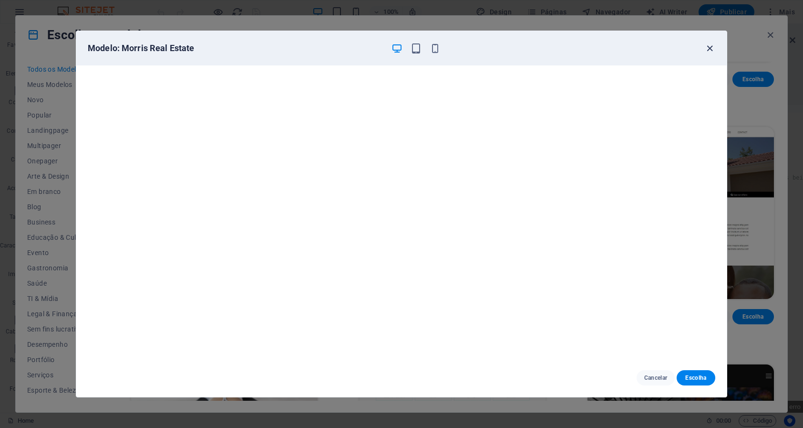
click at [706, 46] on icon "button" at bounding box center [710, 48] width 11 height 11
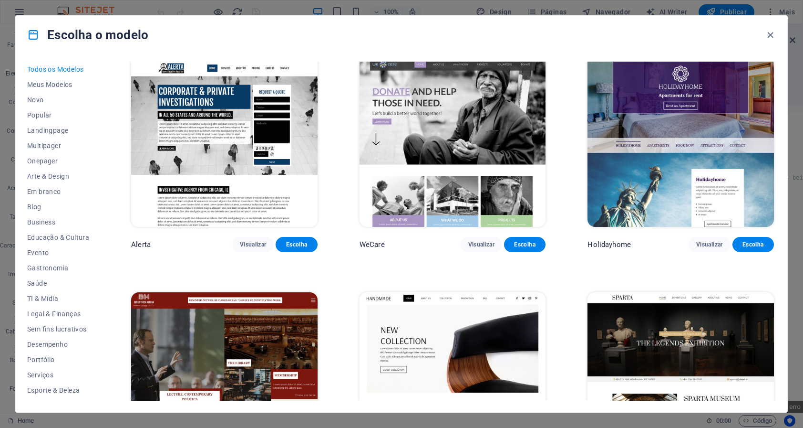
scroll to position [6239, 0]
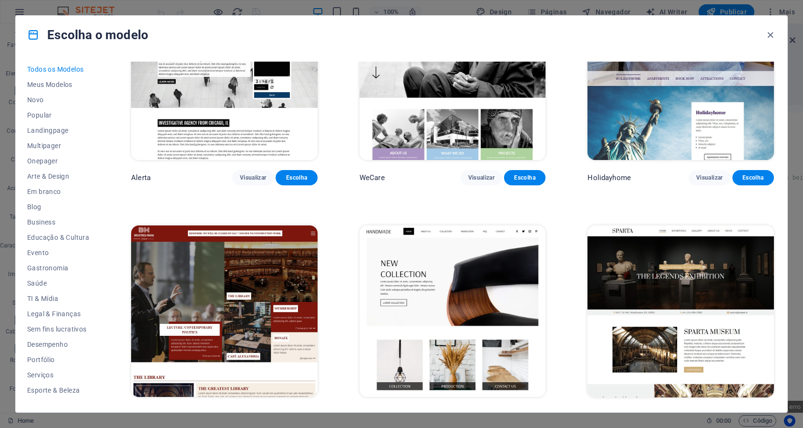
click at [743, 411] on span "Escolha" at bounding box center [753, 415] width 26 height 8
